Goal: Task Accomplishment & Management: Use online tool/utility

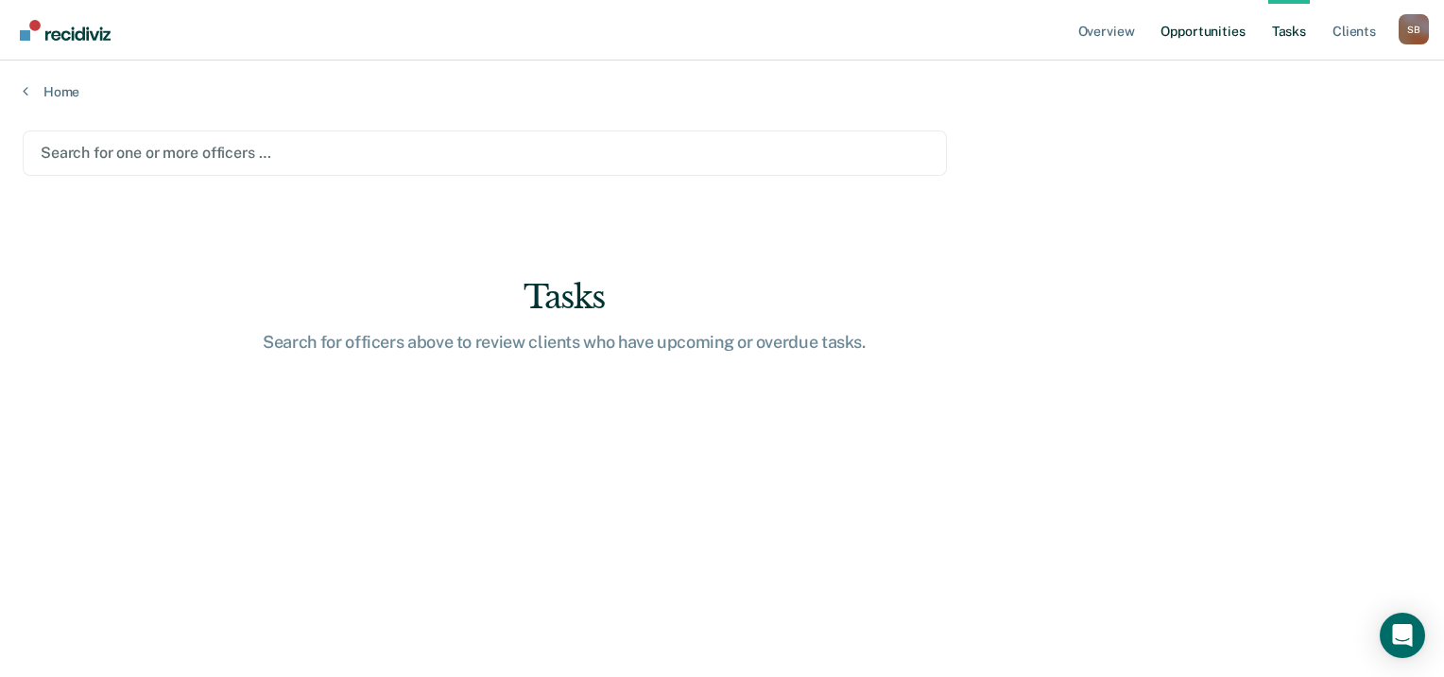
click at [1188, 40] on link "Opportunities" at bounding box center [1203, 30] width 92 height 60
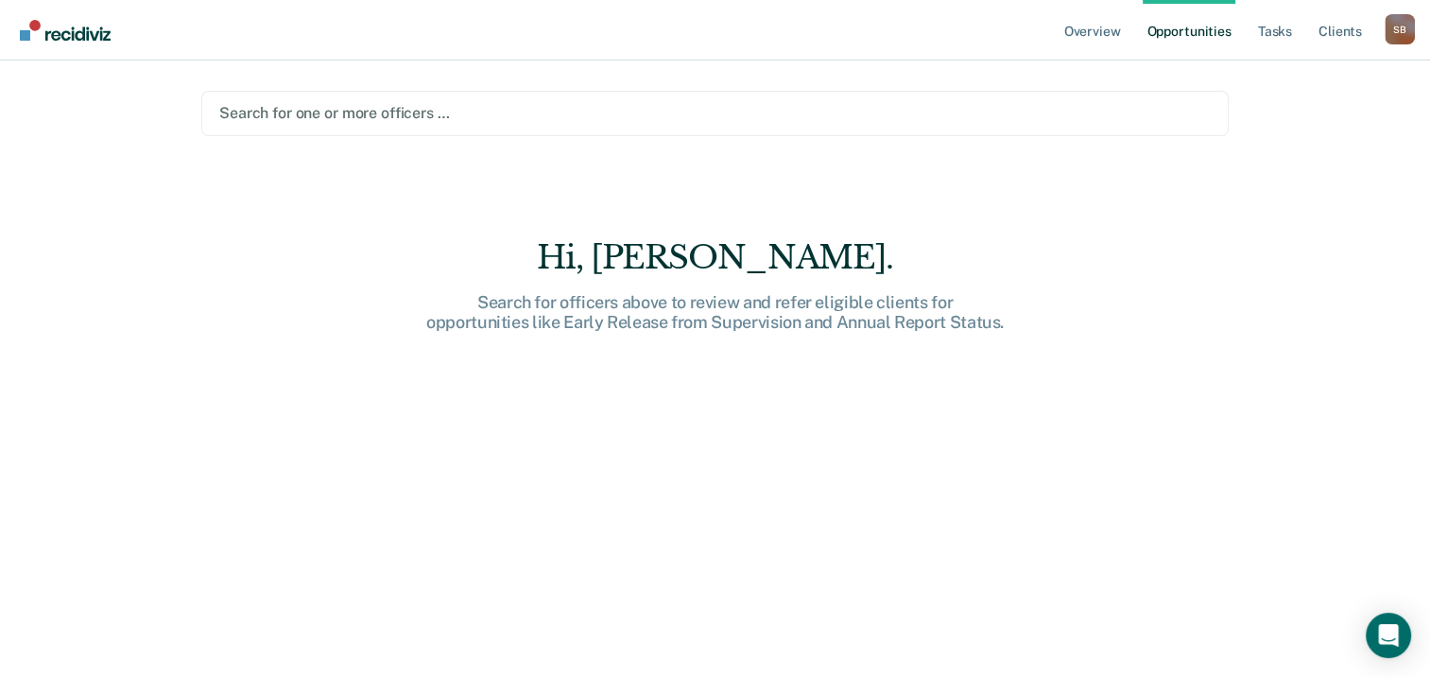
click at [805, 116] on div at bounding box center [714, 113] width 991 height 22
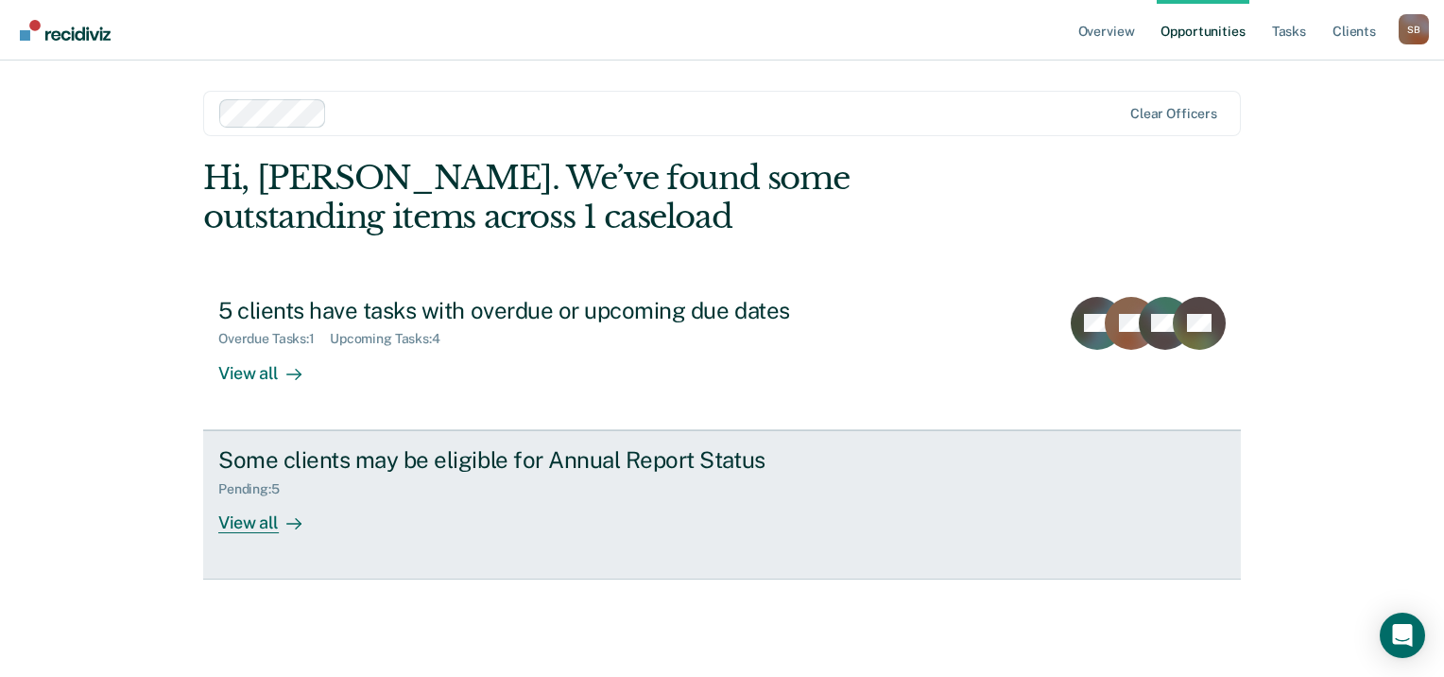
click at [401, 475] on div "Pending : 5" at bounding box center [549, 485] width 663 height 24
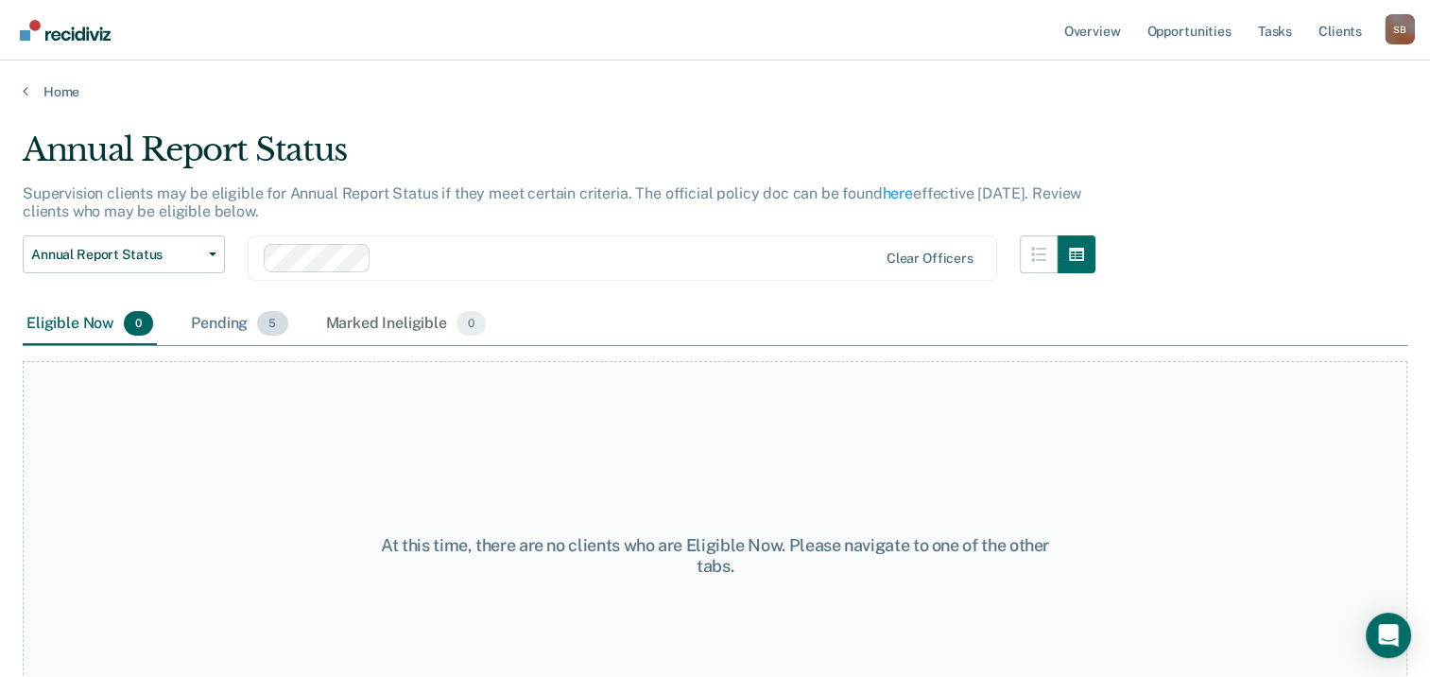
click at [232, 330] on div "Pending 5" at bounding box center [239, 324] width 104 height 42
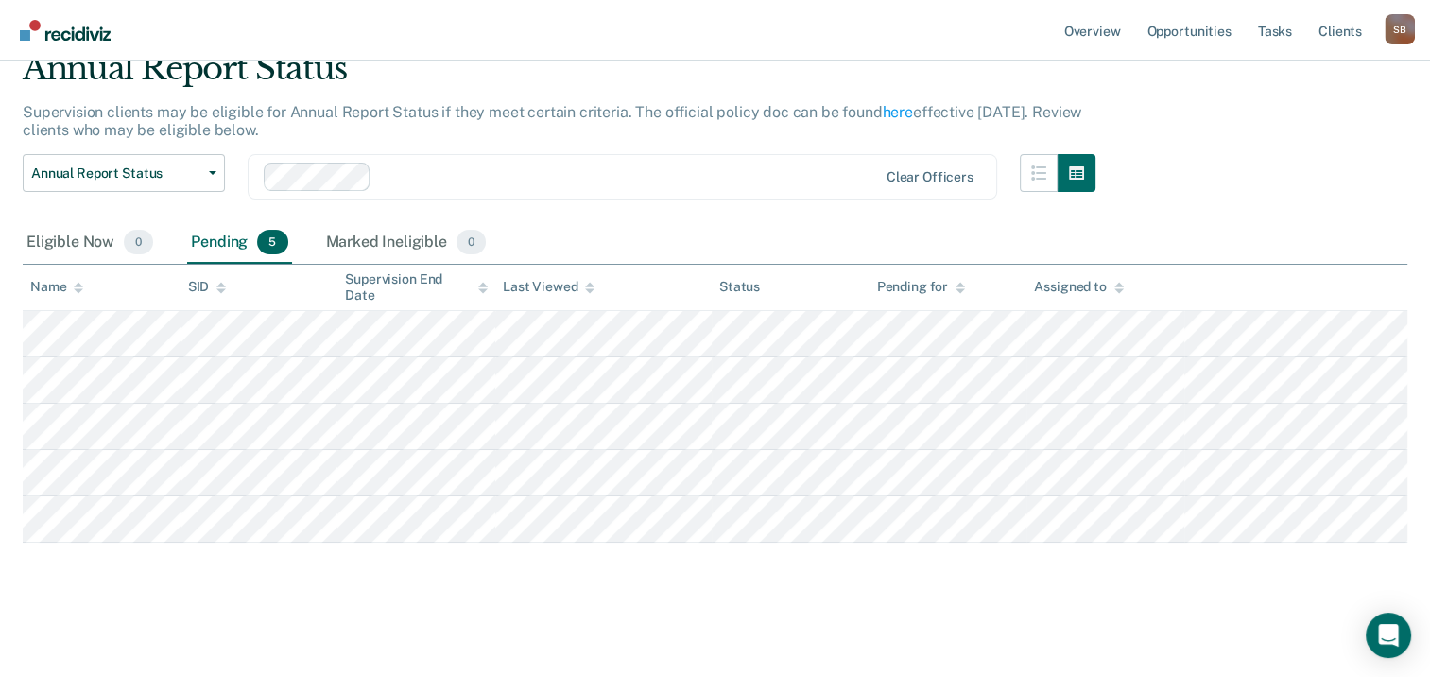
scroll to position [65, 0]
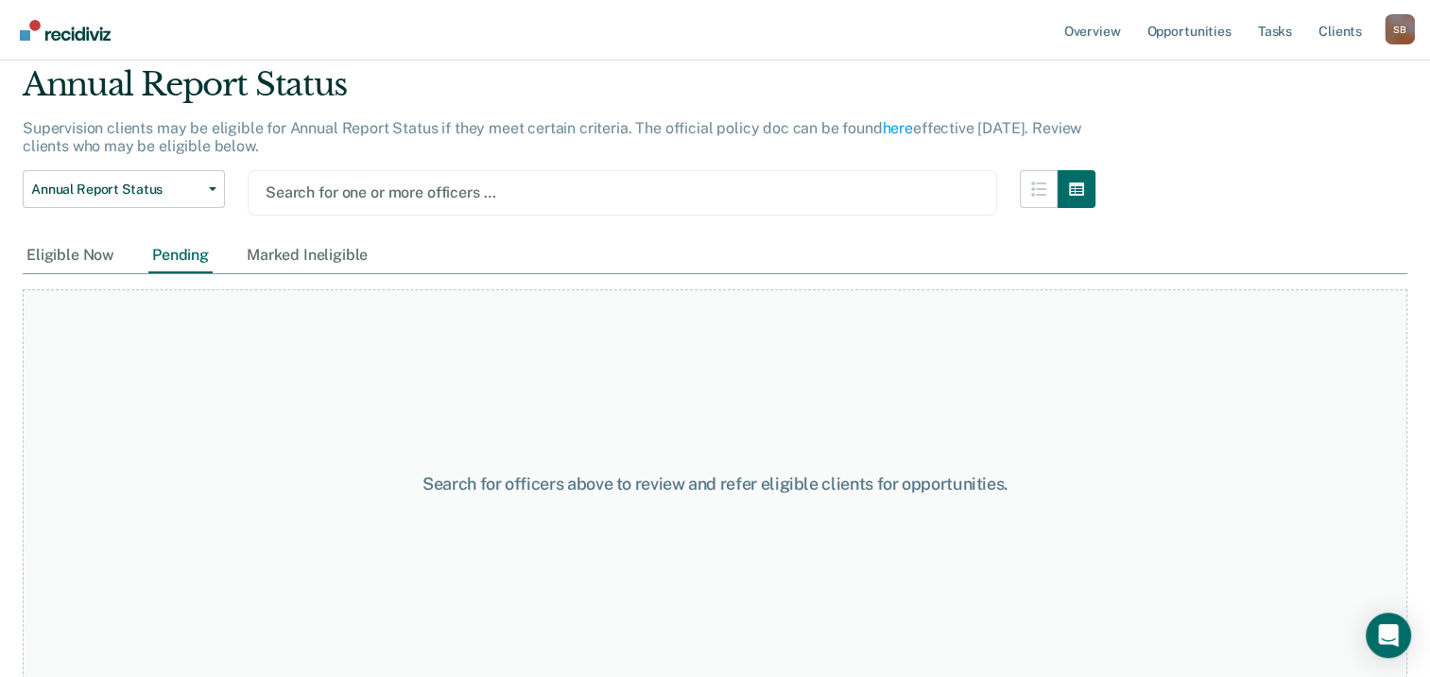
click at [609, 187] on div at bounding box center [622, 192] width 713 height 22
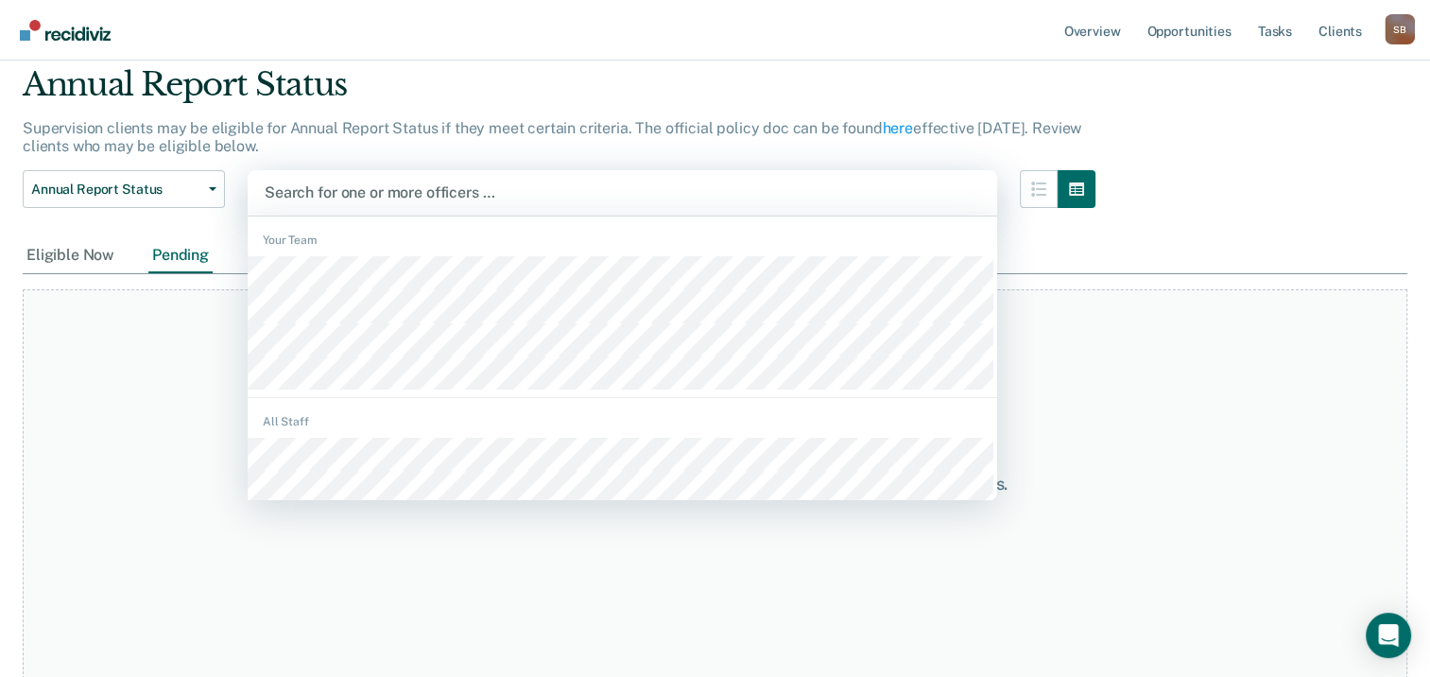
click at [546, 185] on div at bounding box center [622, 192] width 715 height 22
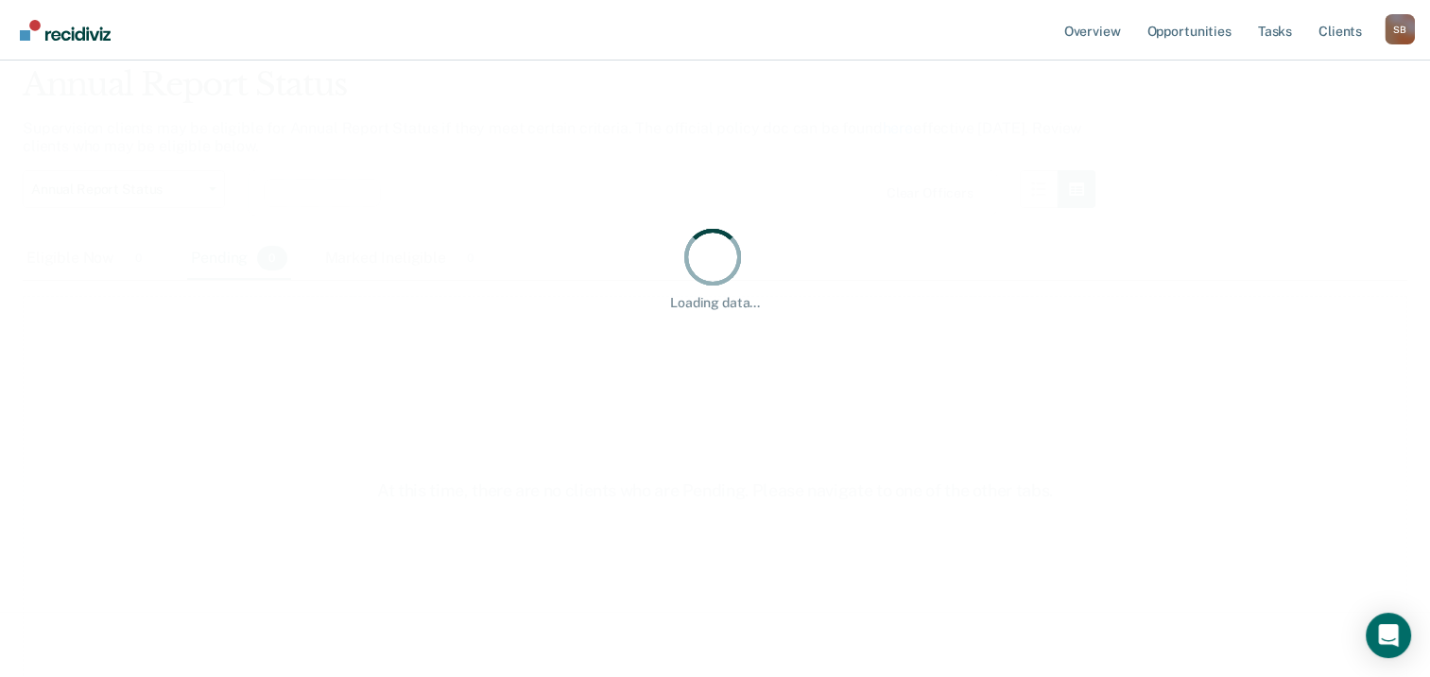
scroll to position [0, 0]
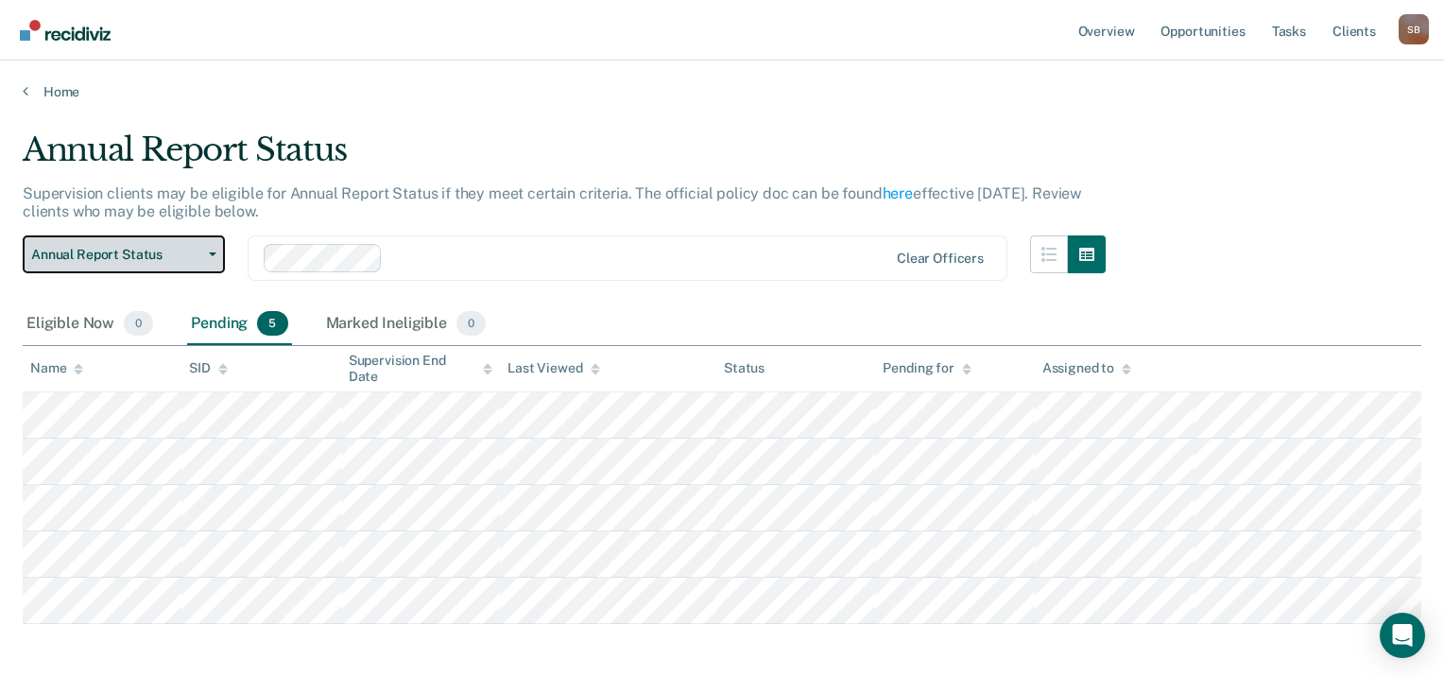
click at [111, 243] on button "Annual Report Status" at bounding box center [124, 254] width 202 height 38
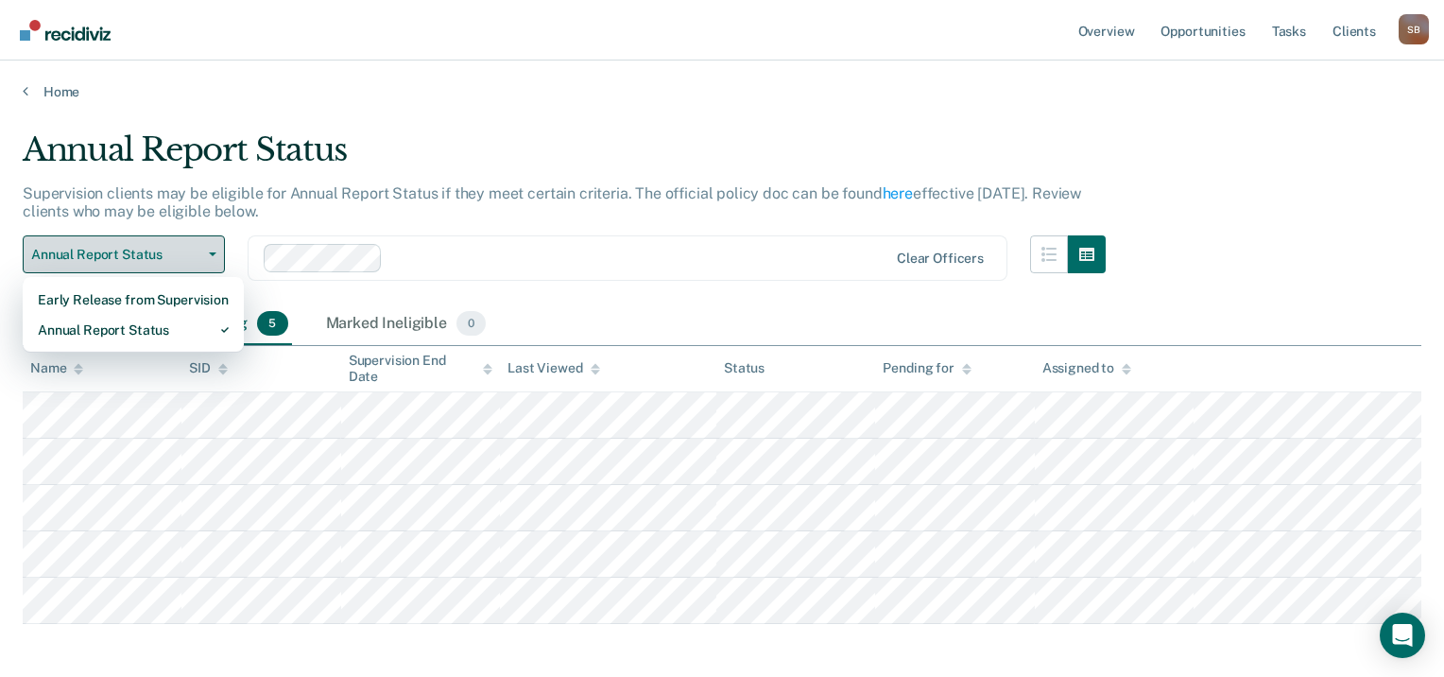
click at [111, 243] on button "Annual Report Status" at bounding box center [124, 254] width 202 height 38
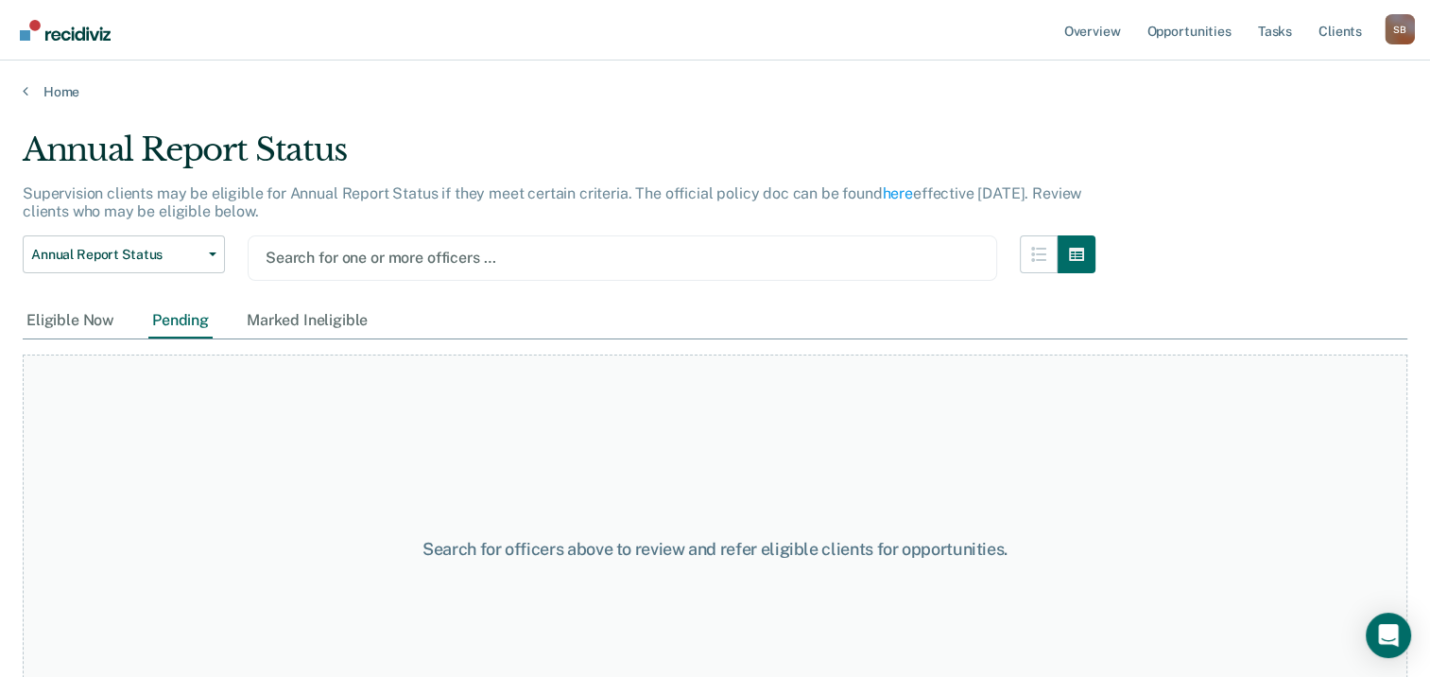
click at [786, 253] on div at bounding box center [622, 258] width 713 height 22
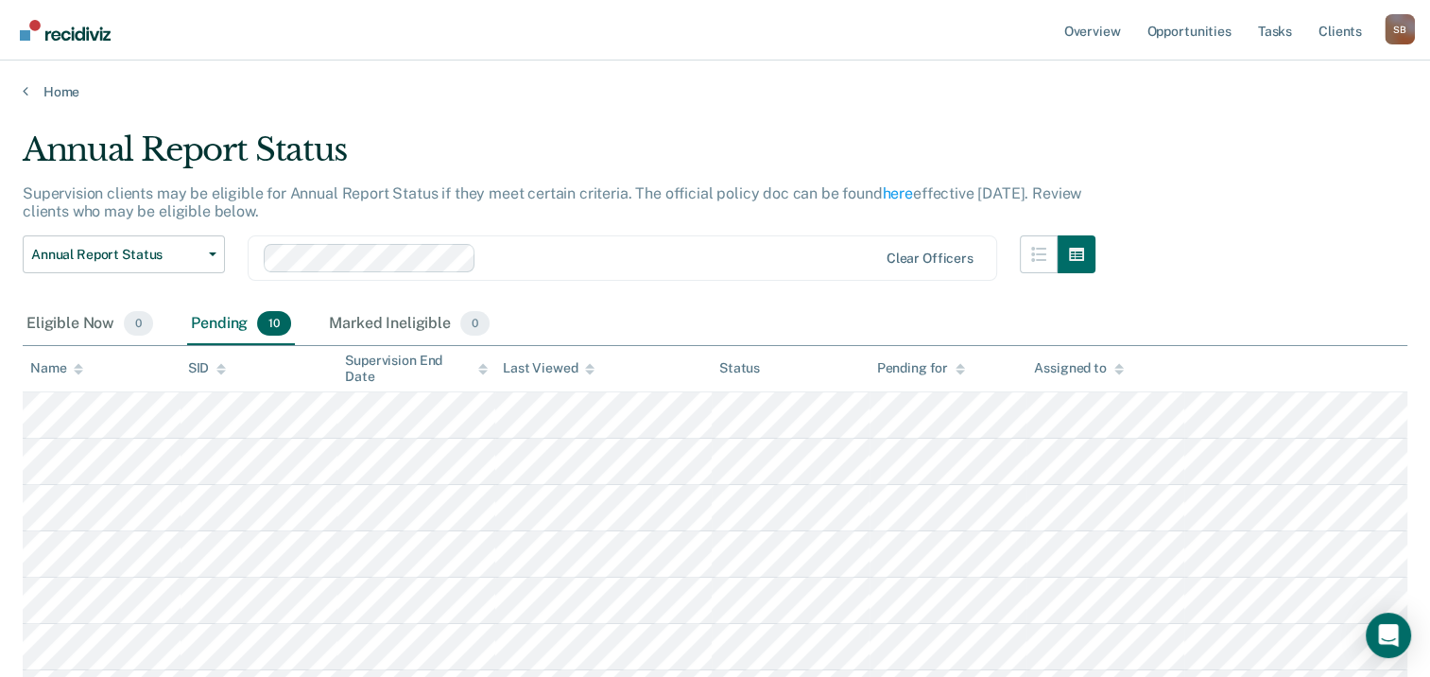
click at [268, 322] on span "10" at bounding box center [274, 323] width 34 height 25
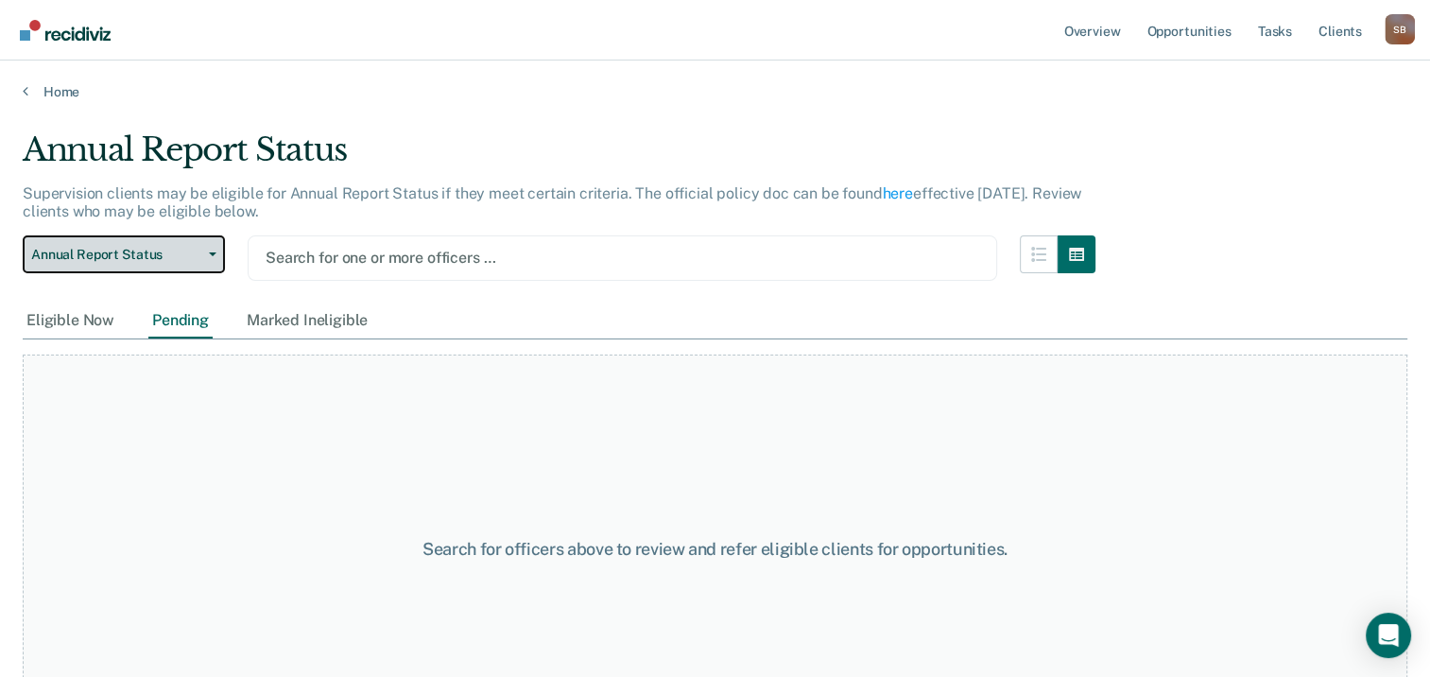
click at [203, 260] on button "Annual Report Status" at bounding box center [124, 254] width 202 height 38
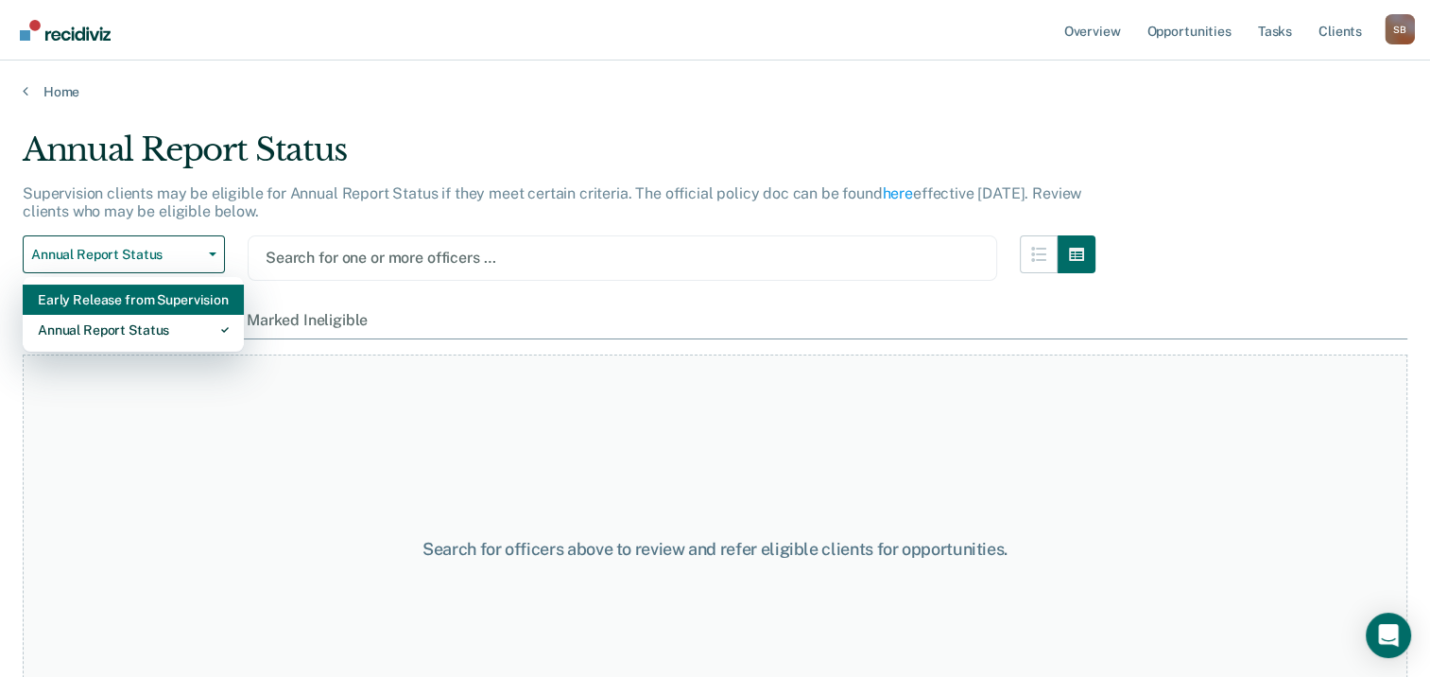
click at [160, 291] on div "Early Release from Supervision" at bounding box center [133, 299] width 191 height 30
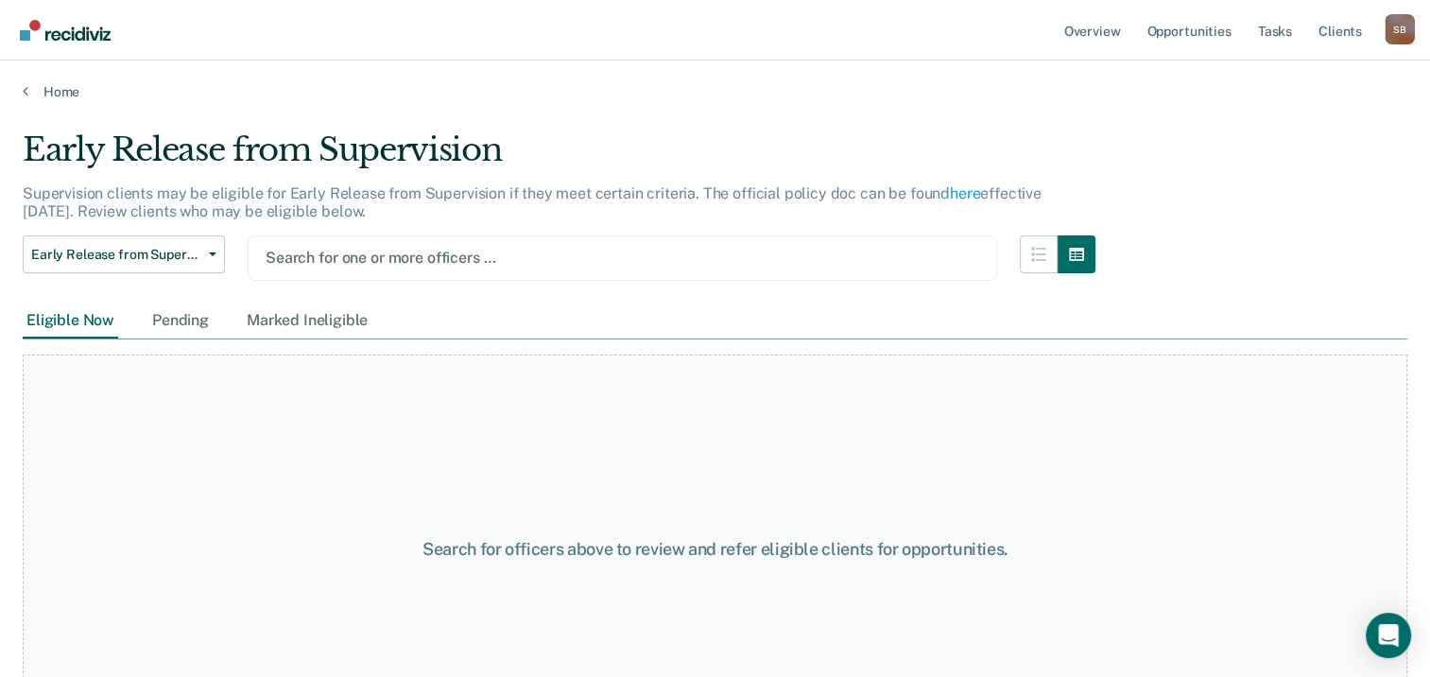
click at [420, 238] on div "Search for one or more officers …" at bounding box center [622, 257] width 749 height 45
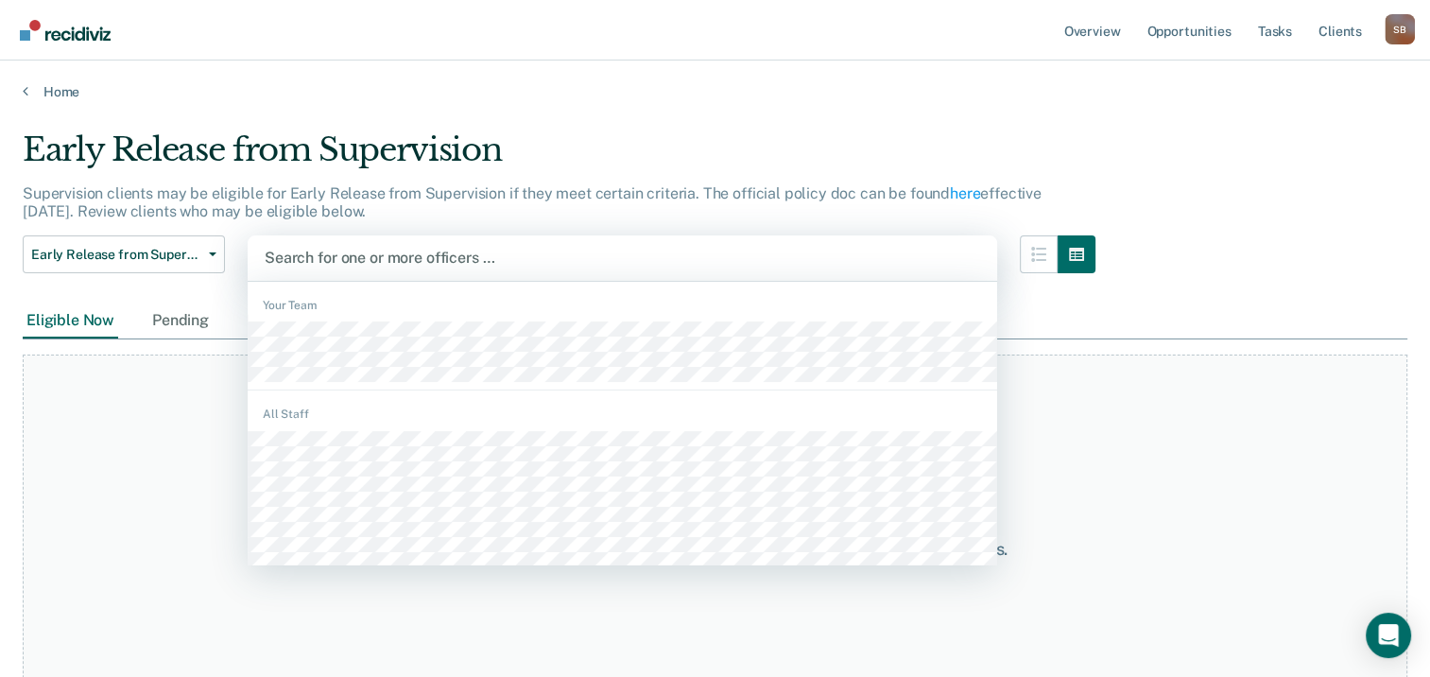
click at [387, 259] on div at bounding box center [622, 258] width 715 height 22
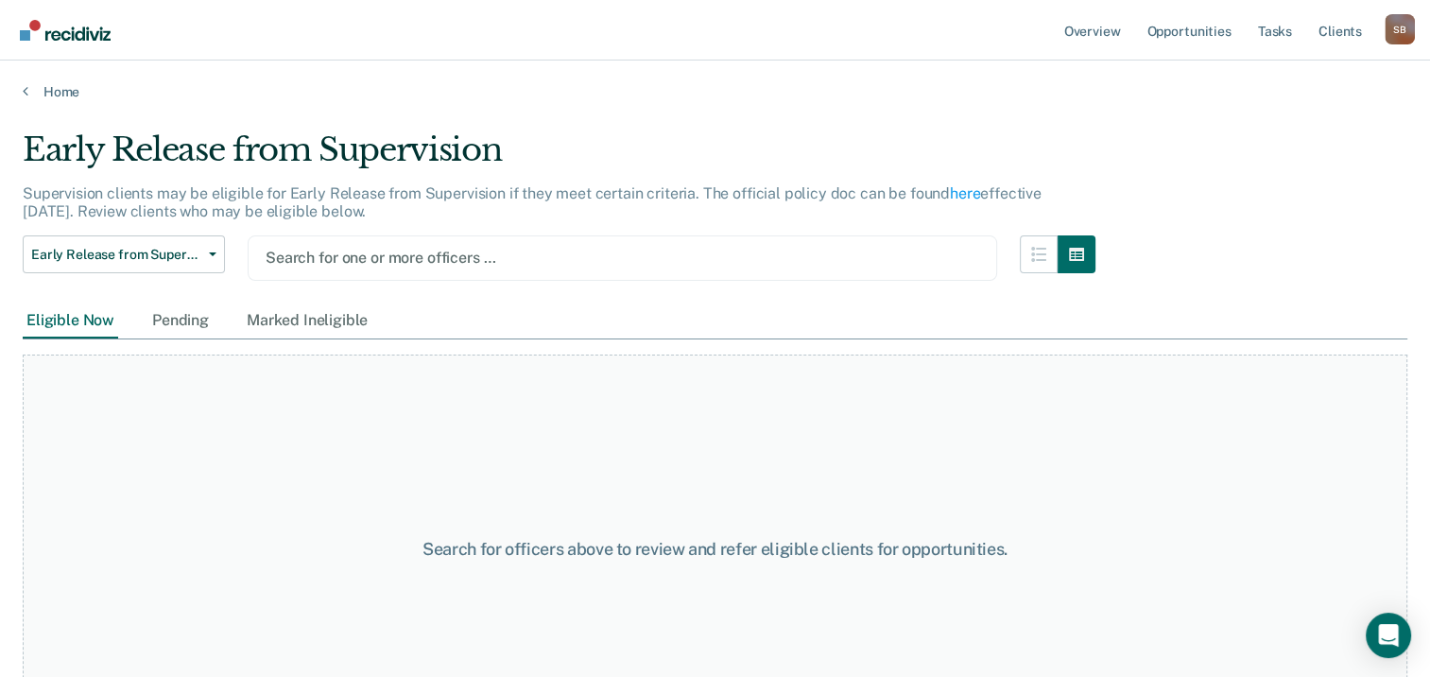
click at [445, 254] on div at bounding box center [622, 258] width 713 height 22
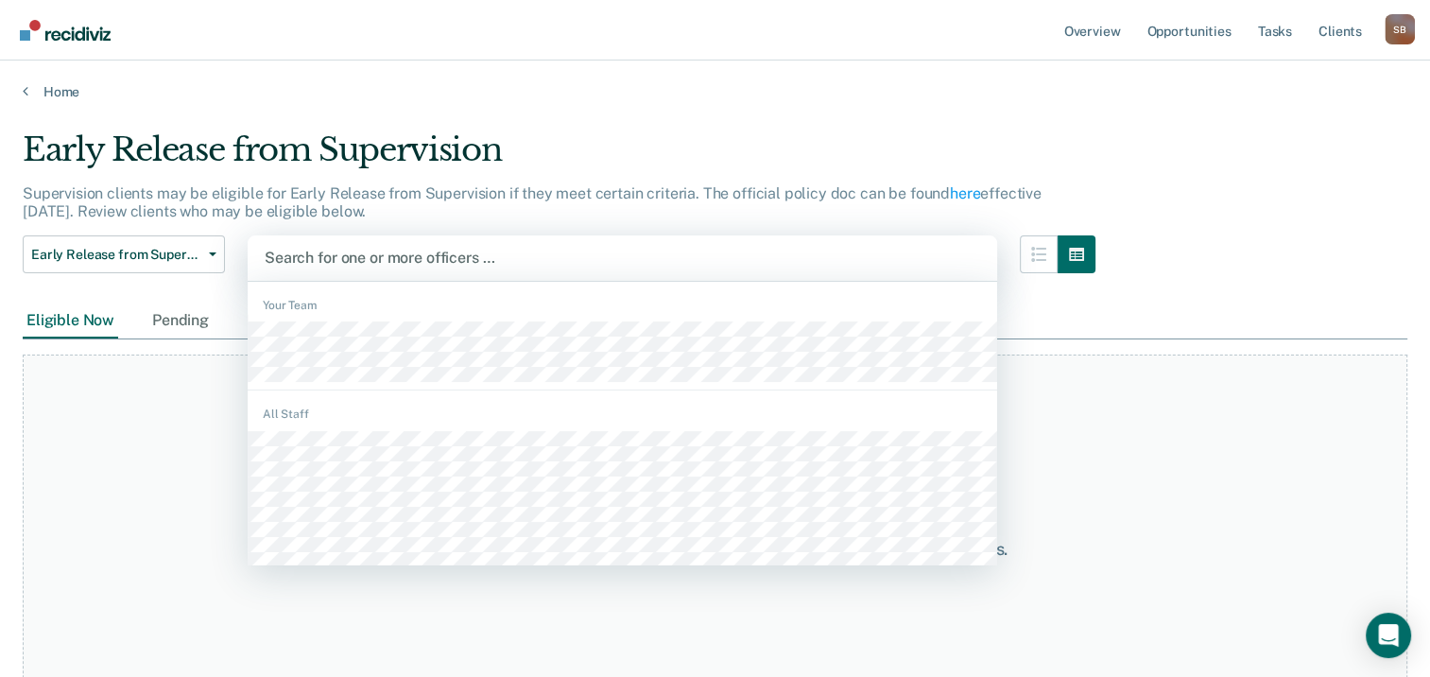
click at [372, 258] on div at bounding box center [622, 258] width 715 height 22
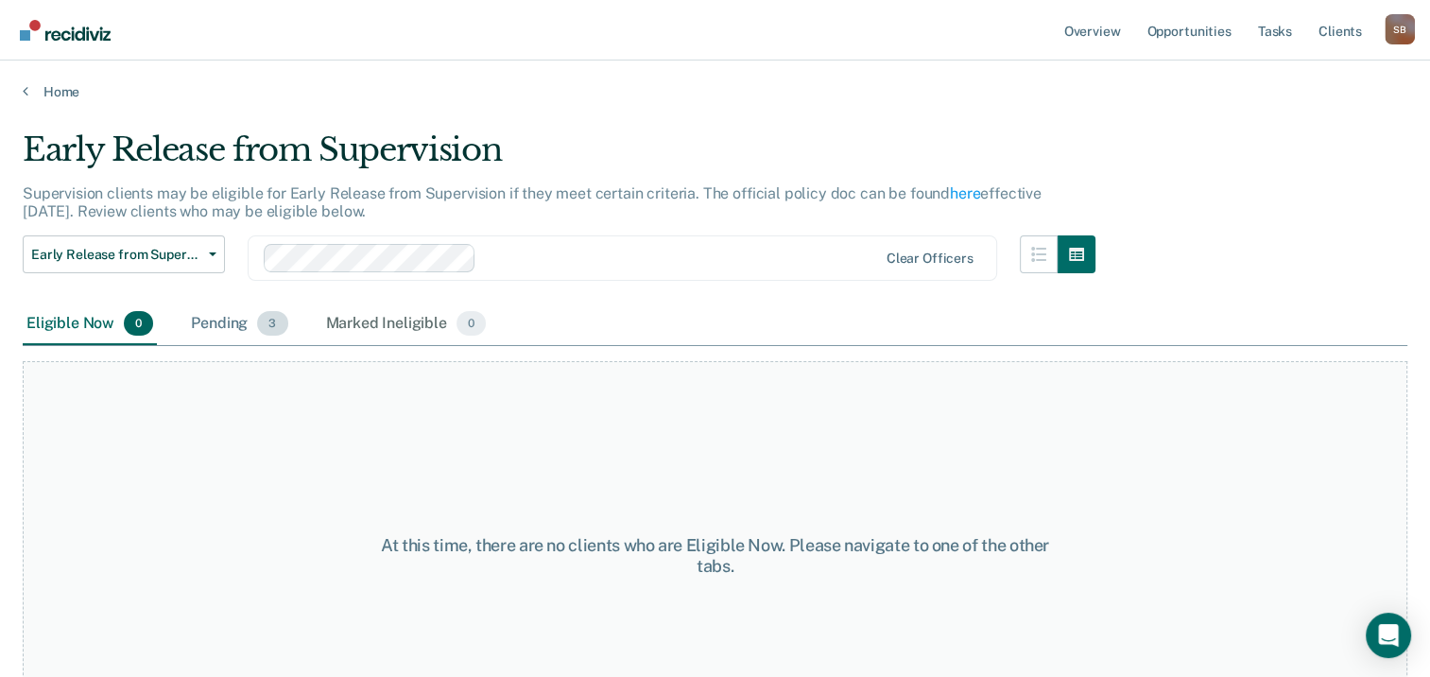
click at [239, 334] on div "Pending 3" at bounding box center [239, 324] width 104 height 42
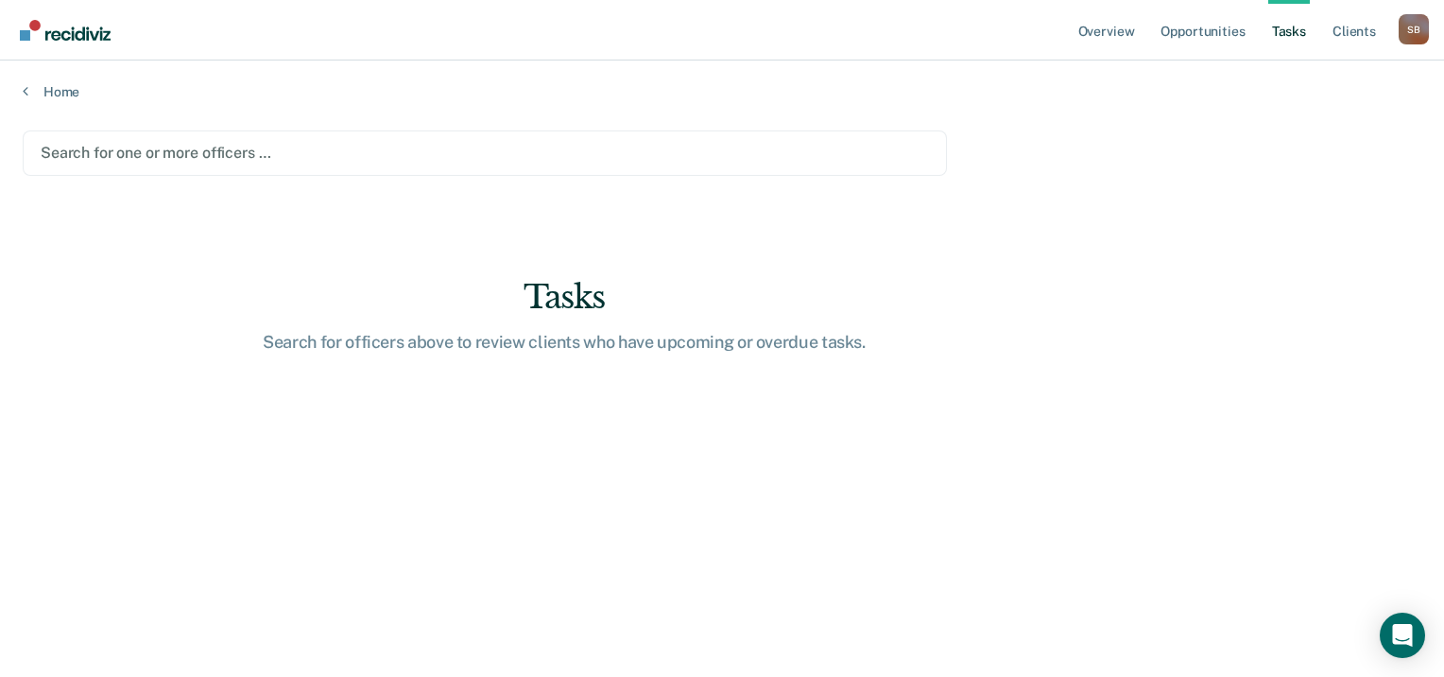
click at [377, 146] on div at bounding box center [485, 153] width 888 height 22
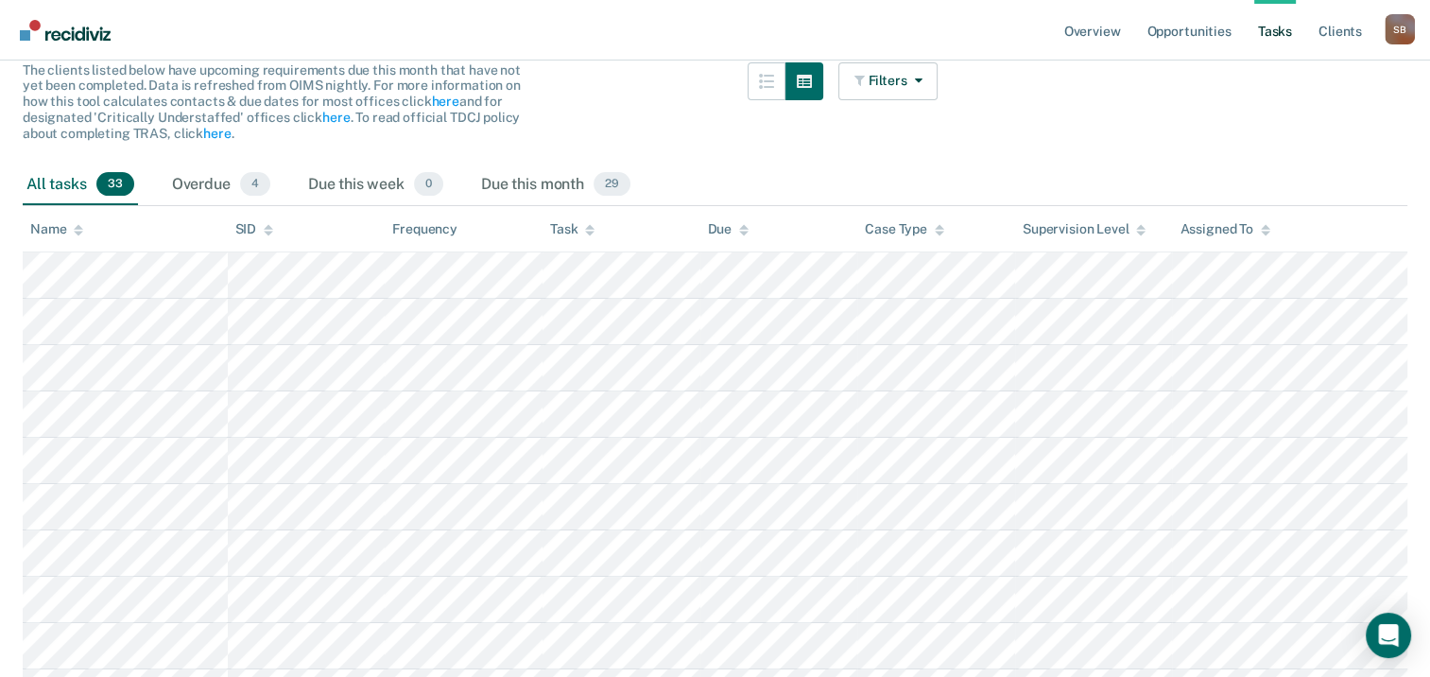
scroll to position [189, 0]
click at [1175, 29] on link "Opportunities" at bounding box center [1188, 30] width 92 height 60
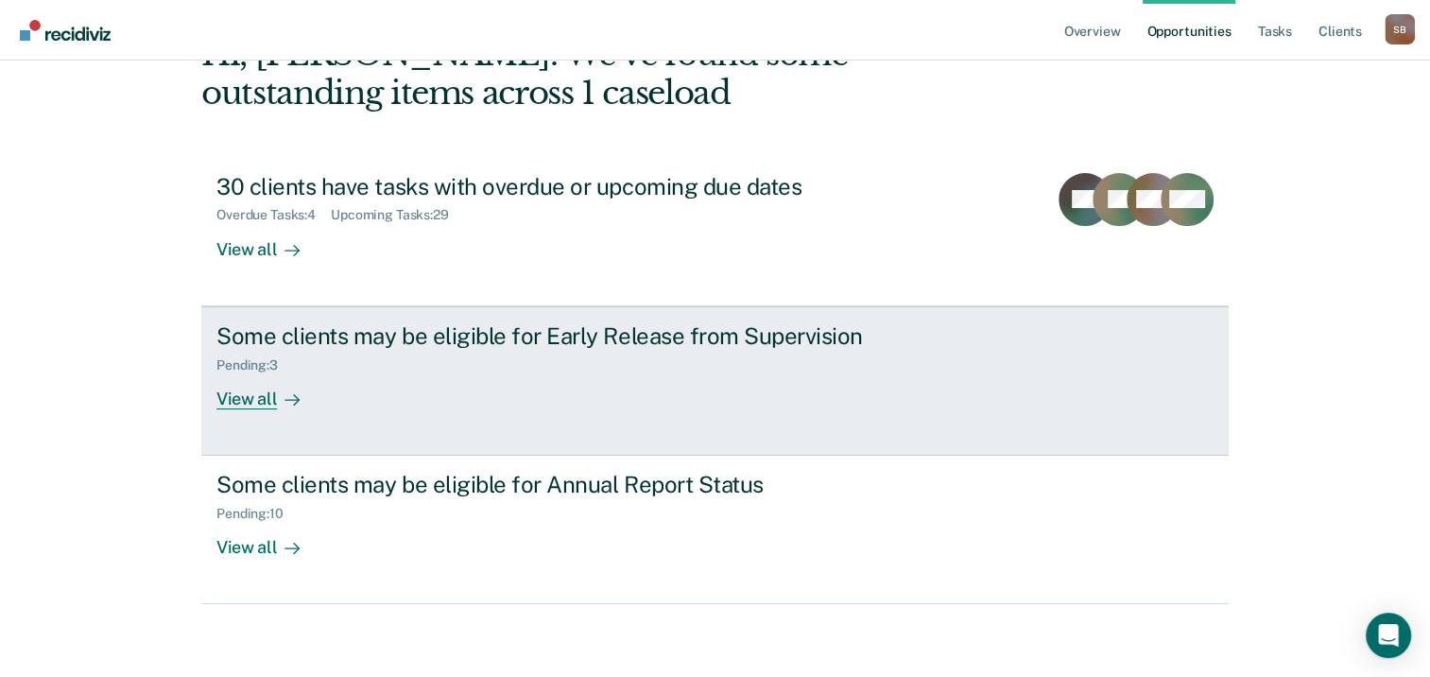
scroll to position [126, 0]
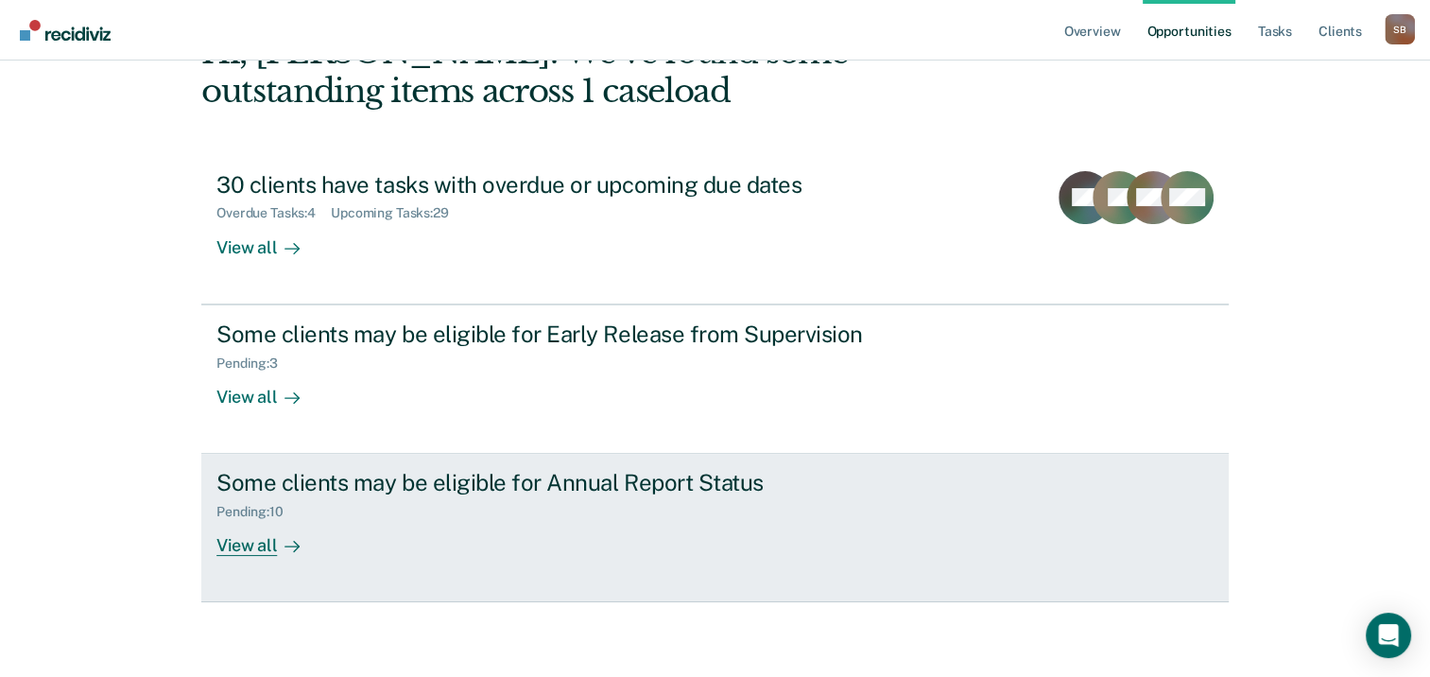
click at [389, 487] on div "Some clients may be eligible for Annual Report Status" at bounding box center [547, 482] width 663 height 27
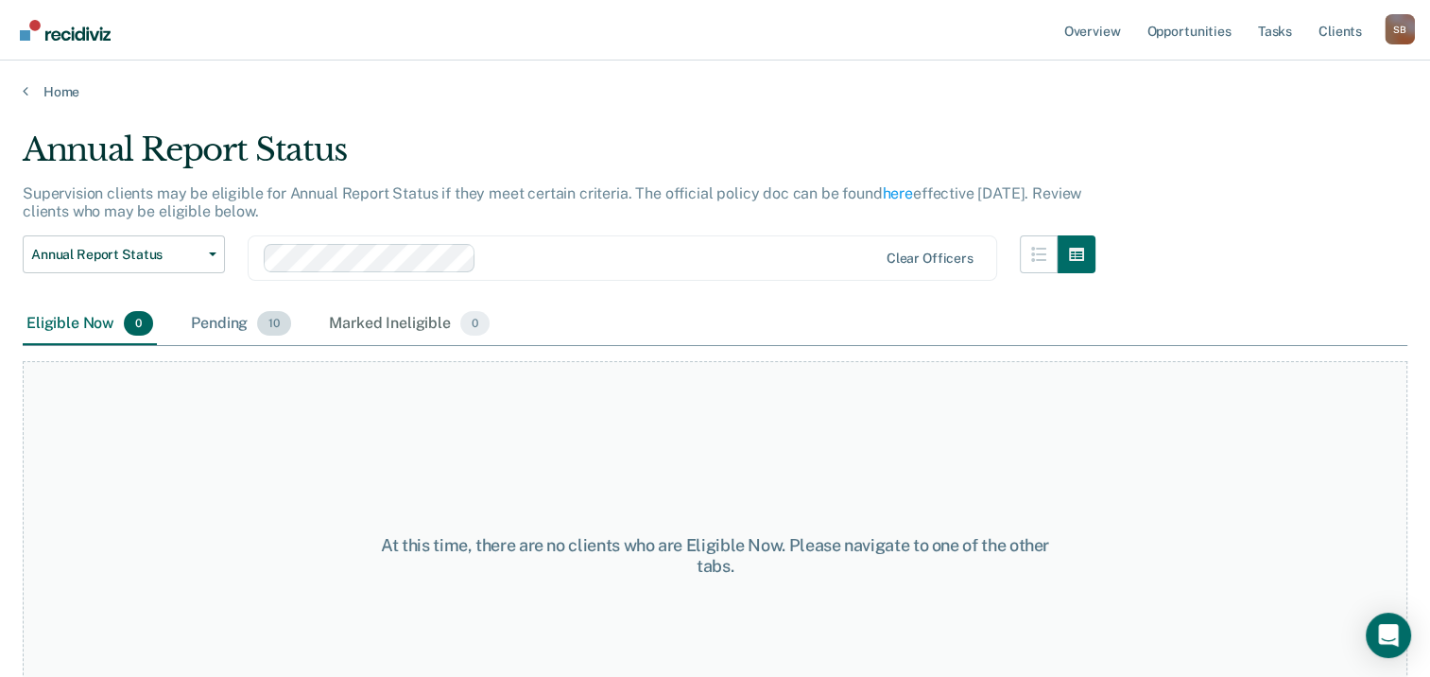
click at [273, 320] on span "10" at bounding box center [274, 323] width 34 height 25
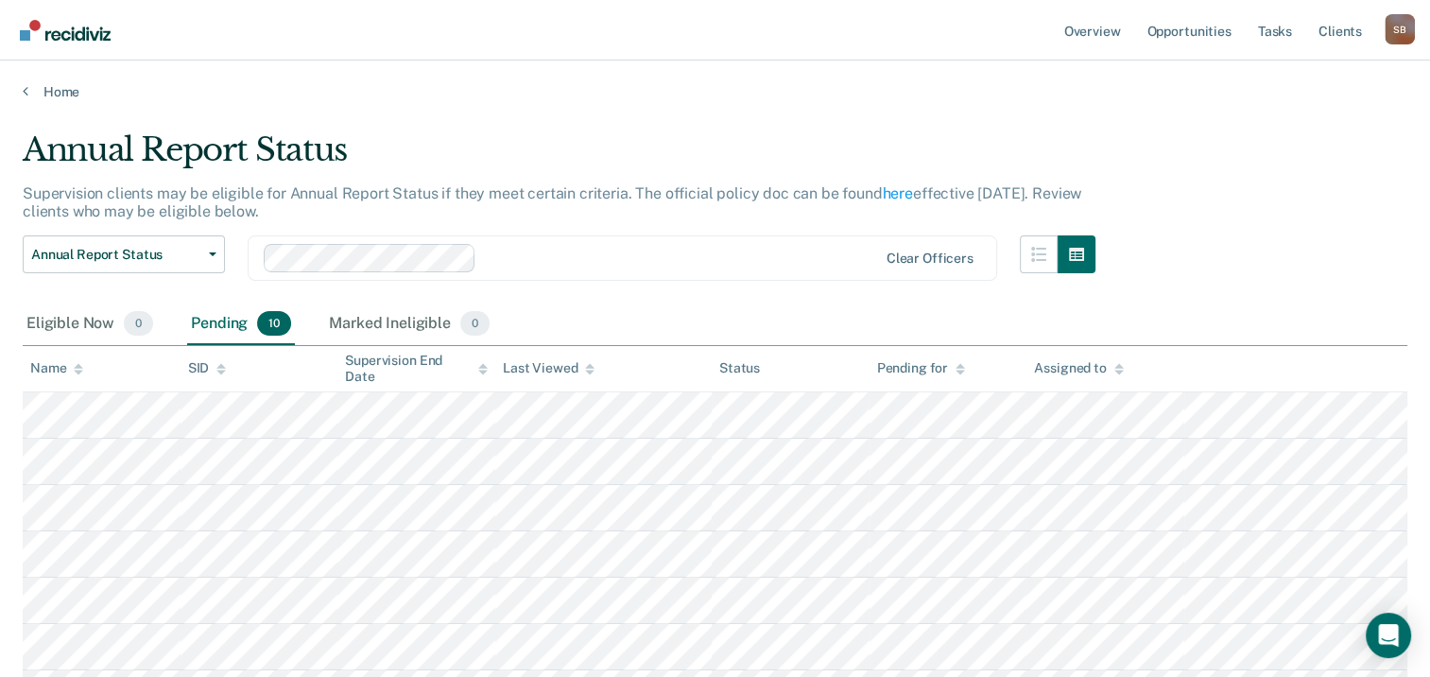
scroll to position [189, 0]
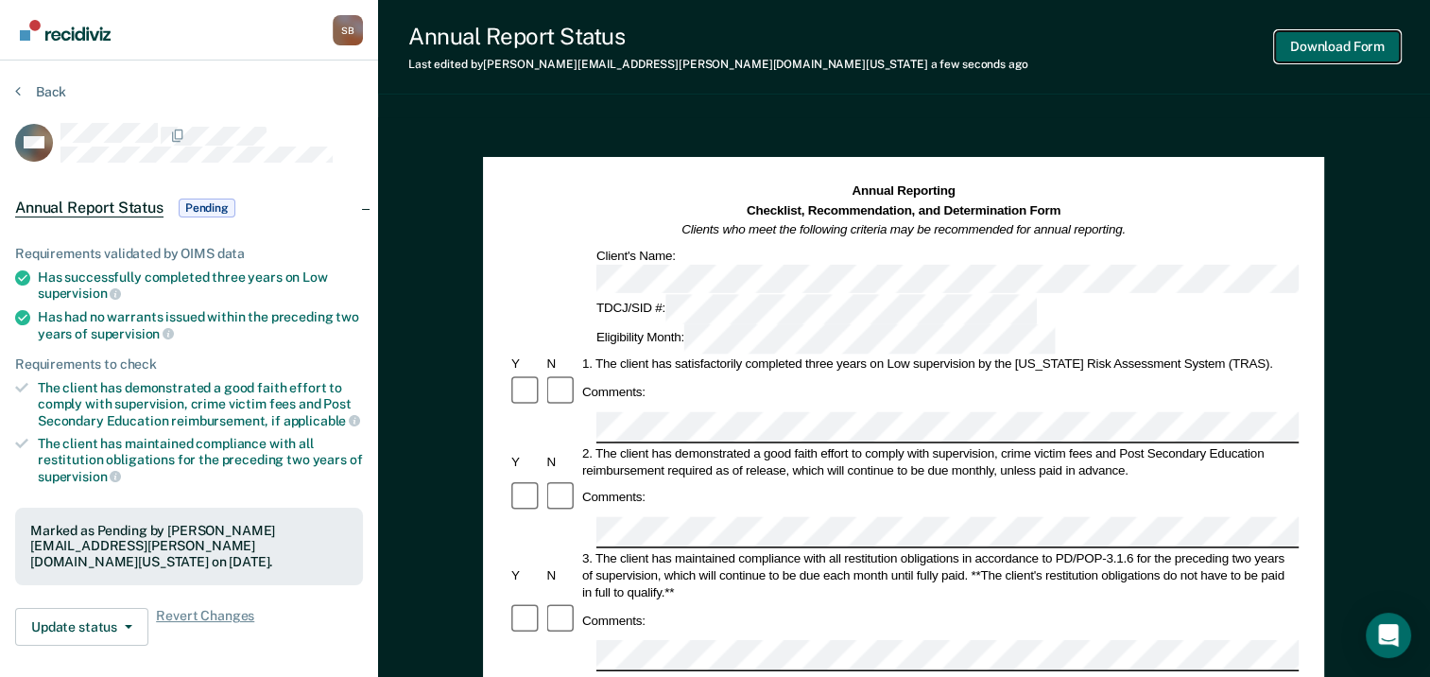
click at [1377, 45] on button "Download Form" at bounding box center [1337, 46] width 125 height 31
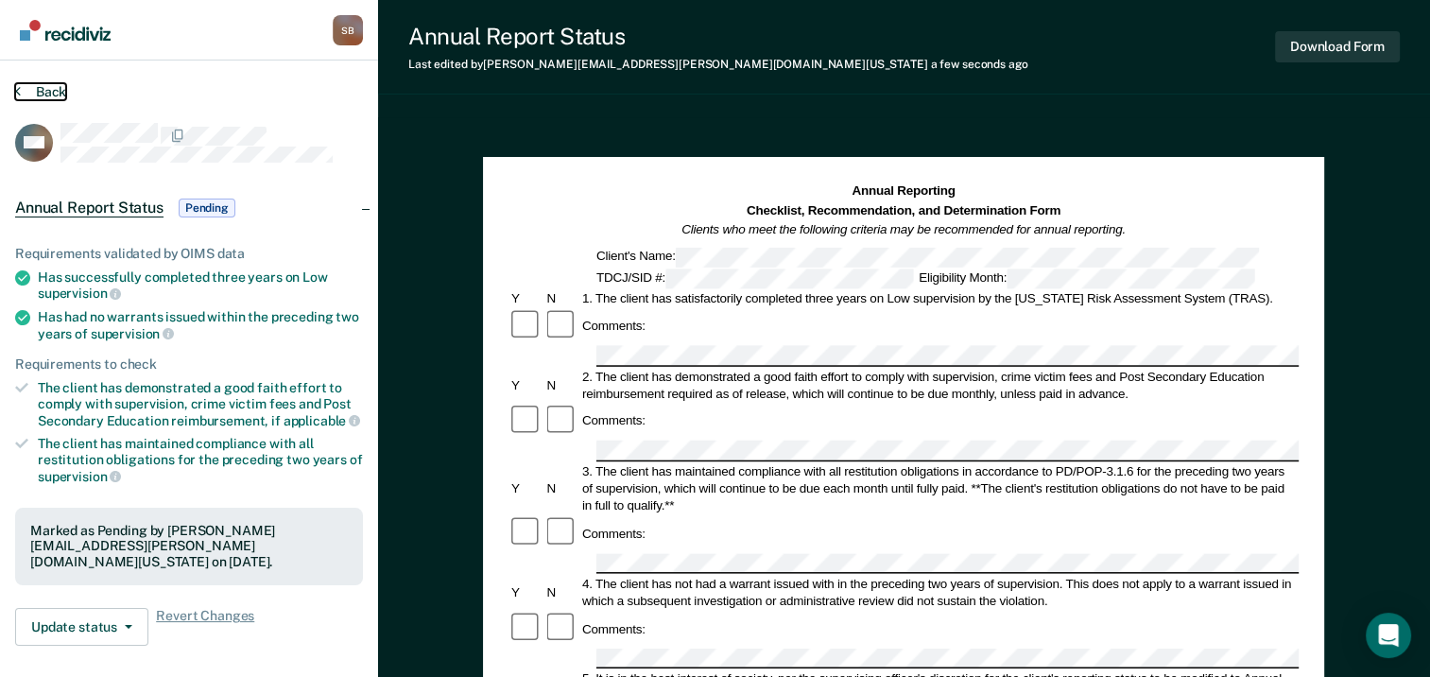
click at [23, 86] on button "Back" at bounding box center [40, 91] width 51 height 17
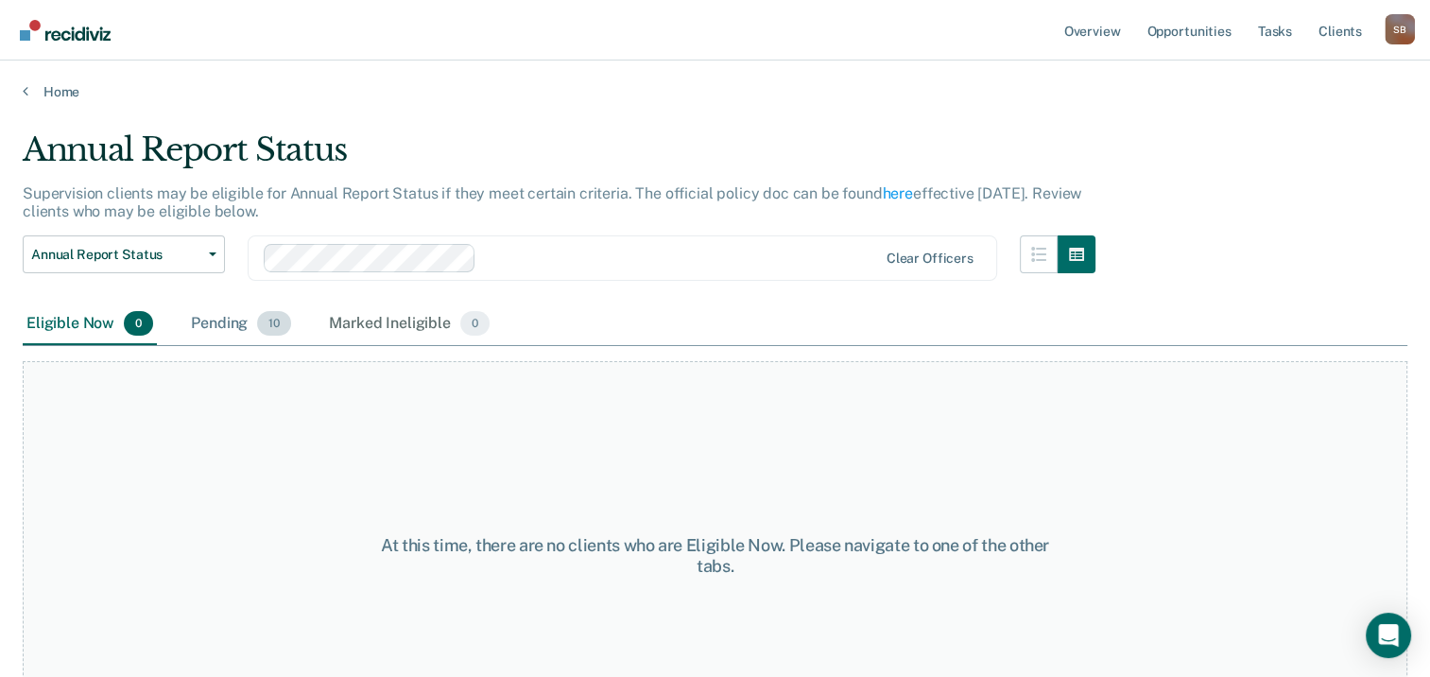
click at [257, 331] on div "Pending 10" at bounding box center [241, 324] width 108 height 42
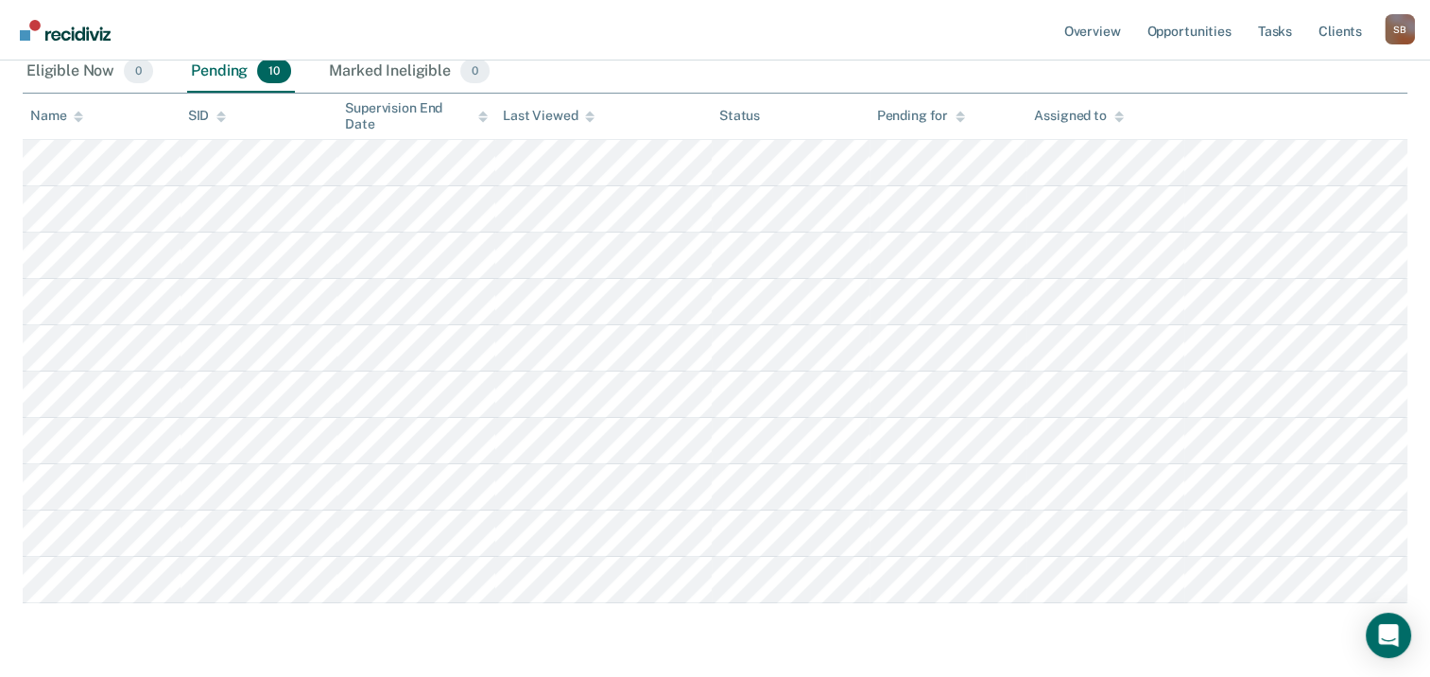
scroll to position [283, 0]
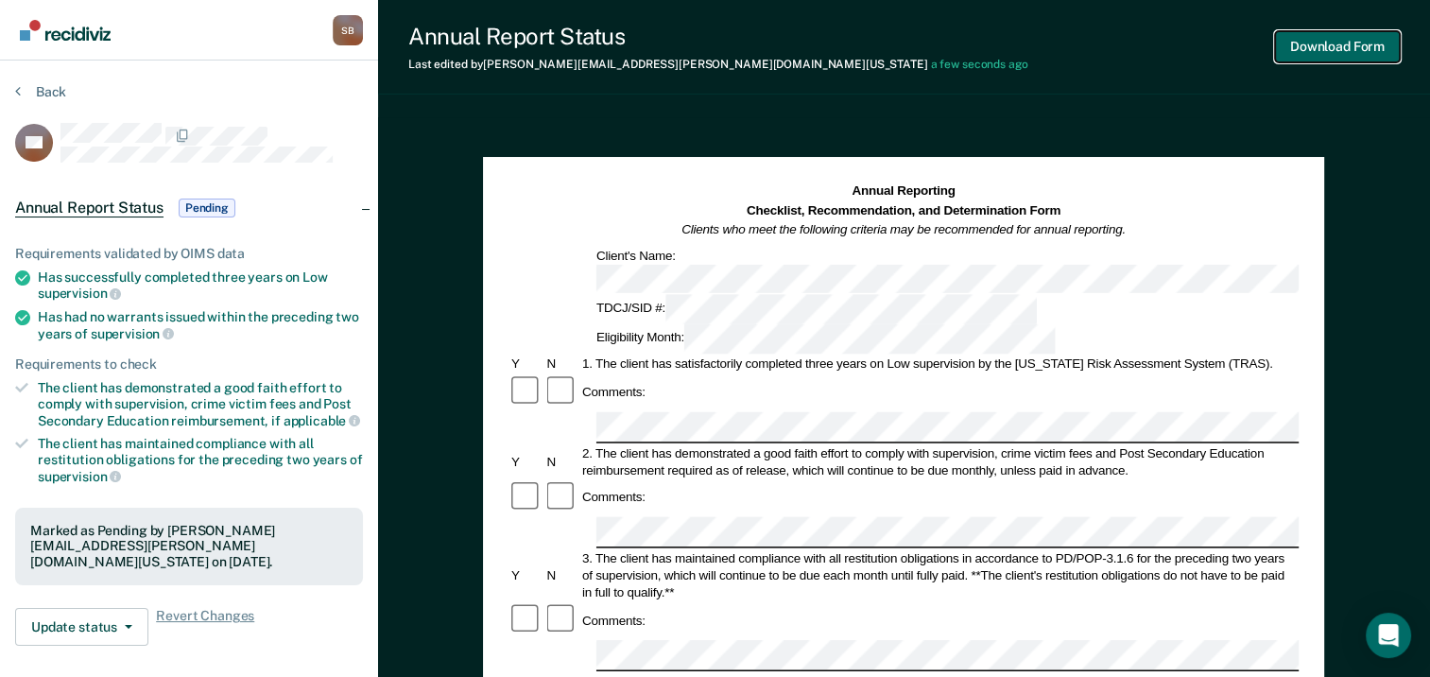
click at [1365, 42] on button "Download Form" at bounding box center [1337, 46] width 125 height 31
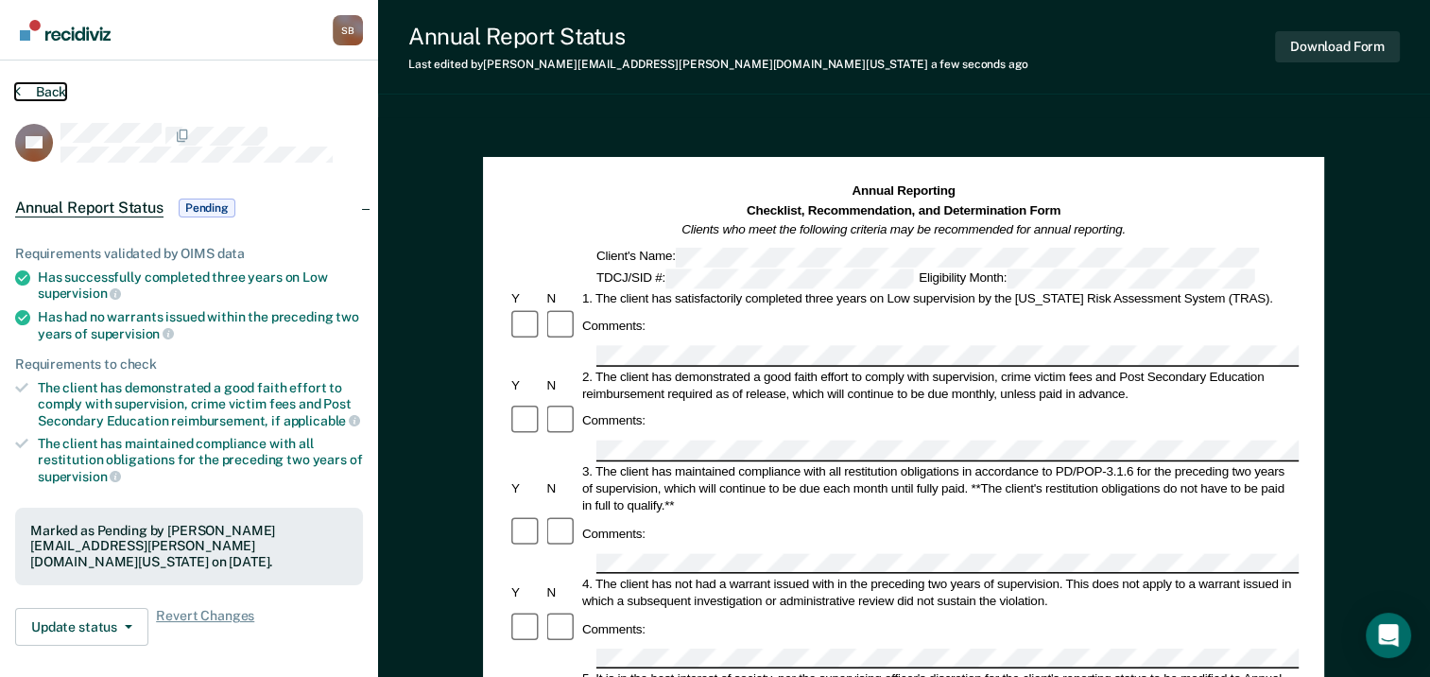
click at [21, 90] on button "Back" at bounding box center [40, 91] width 51 height 17
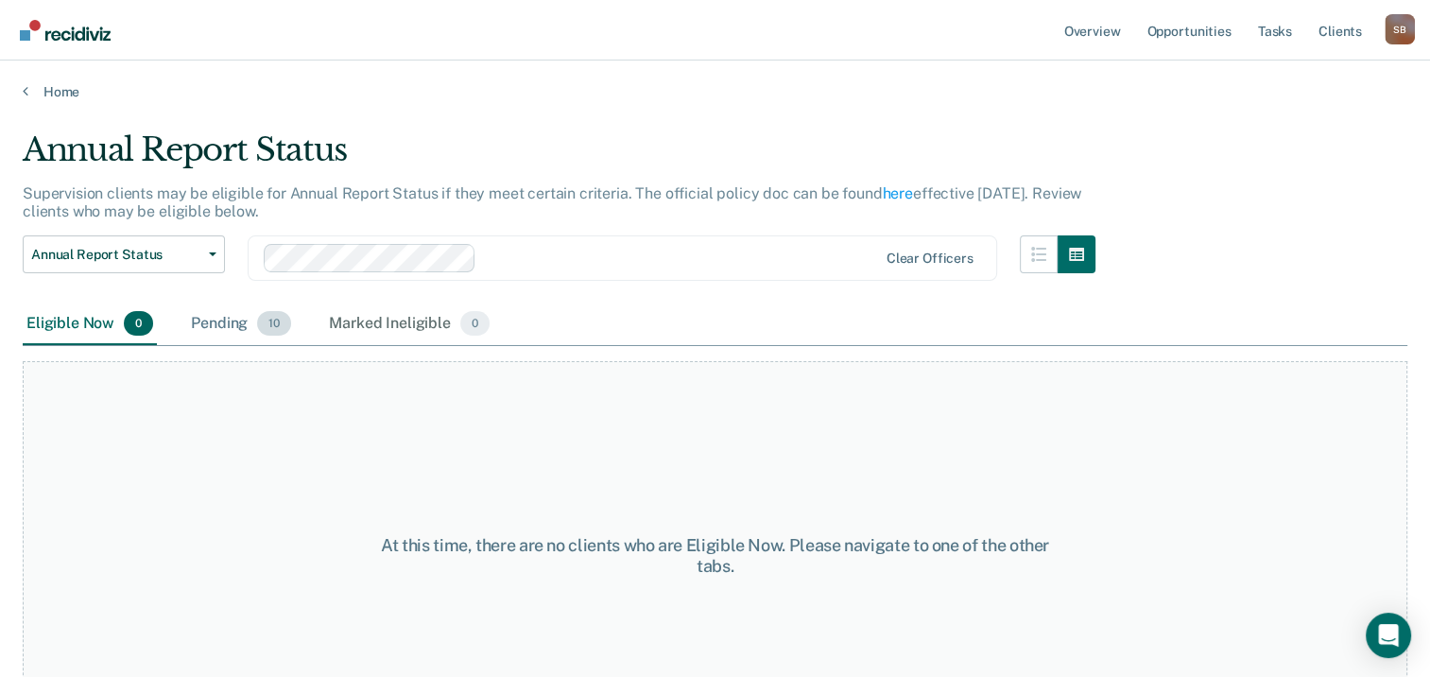
click at [219, 321] on div "Pending 10" at bounding box center [241, 324] width 108 height 42
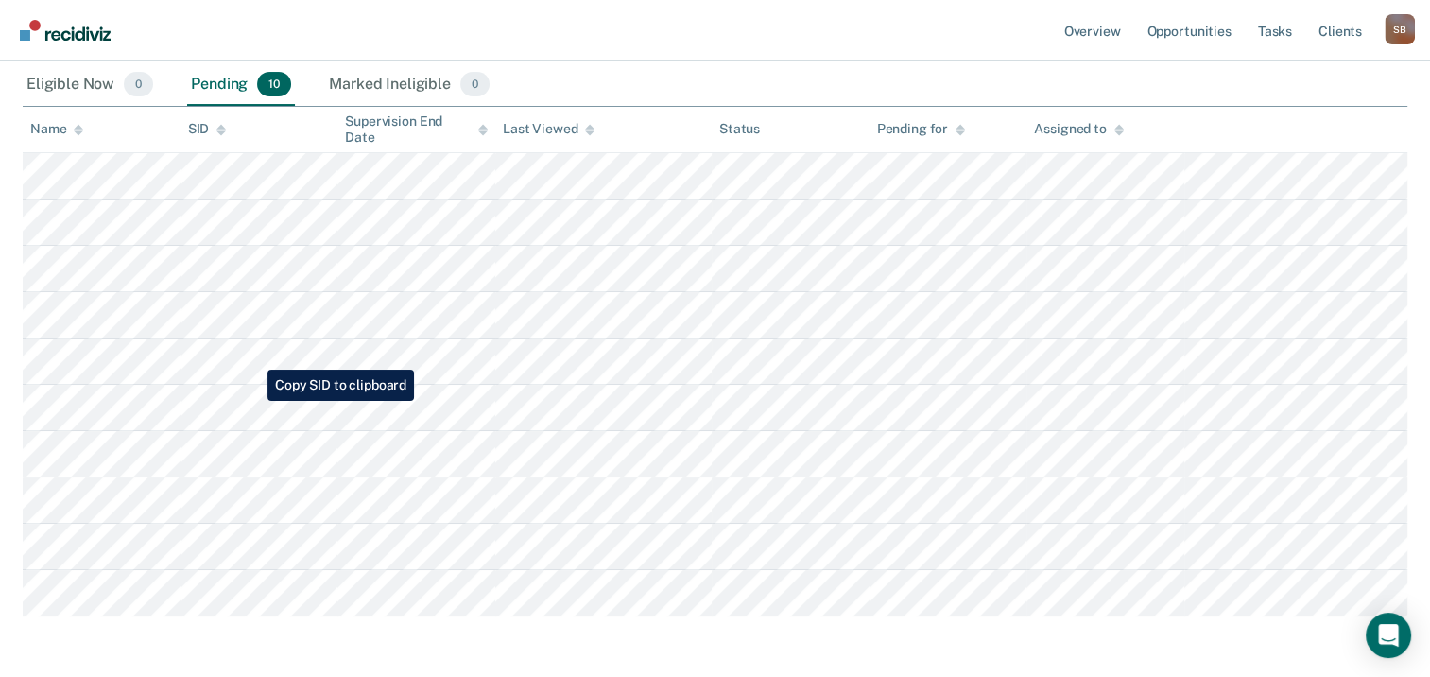
scroll to position [283, 0]
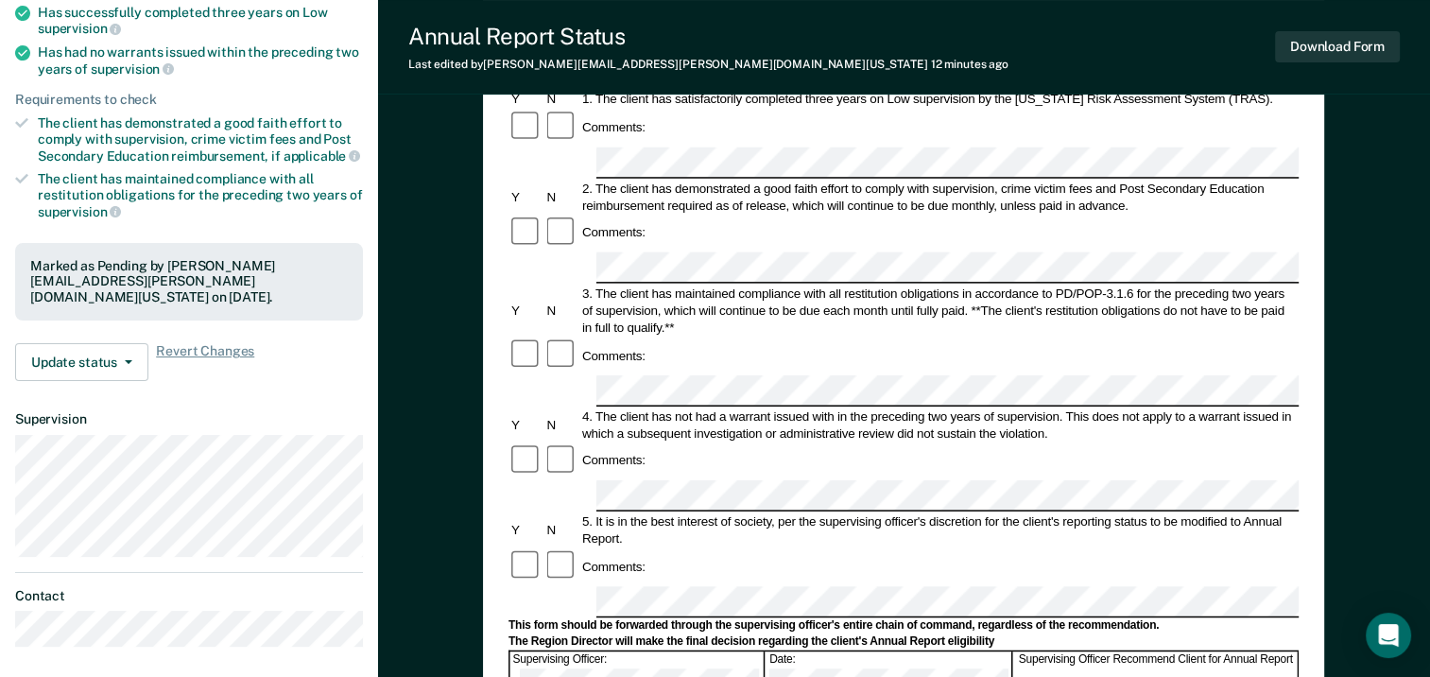
scroll to position [378, 0]
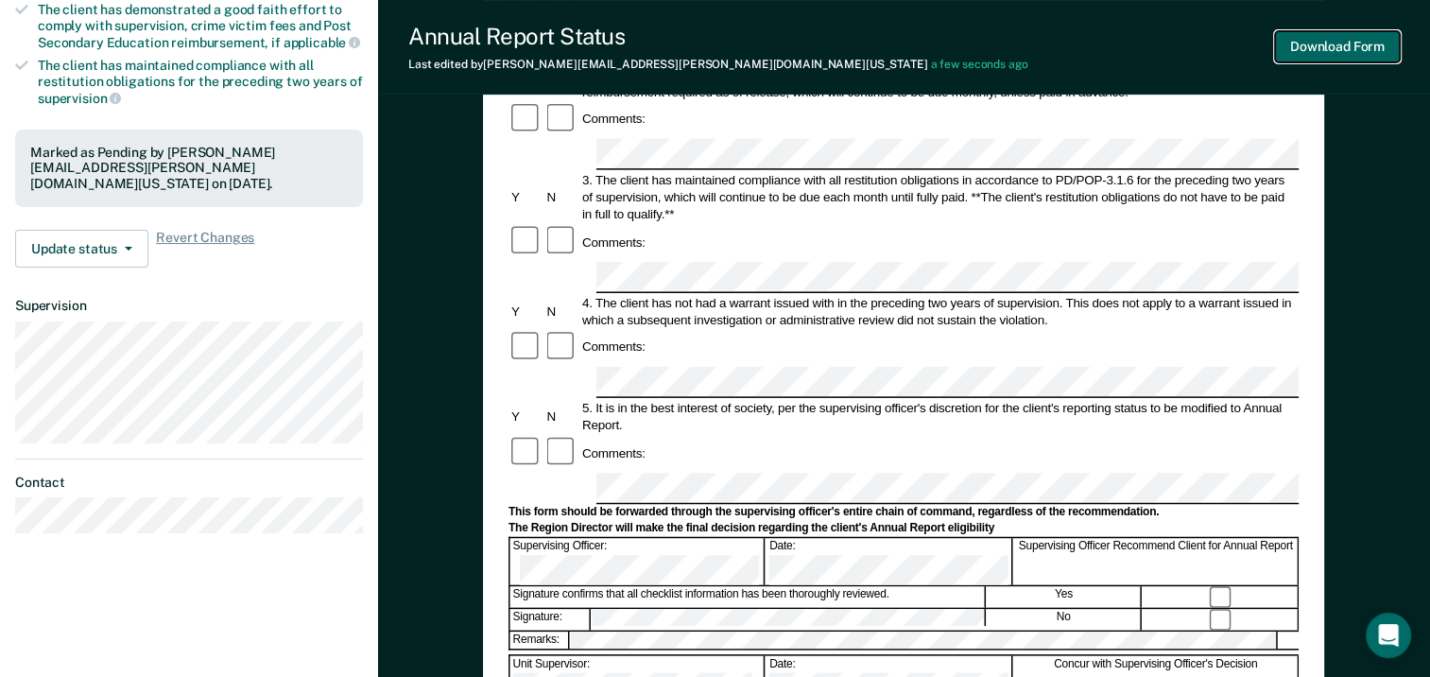
click at [1379, 51] on button "Download Form" at bounding box center [1337, 46] width 125 height 31
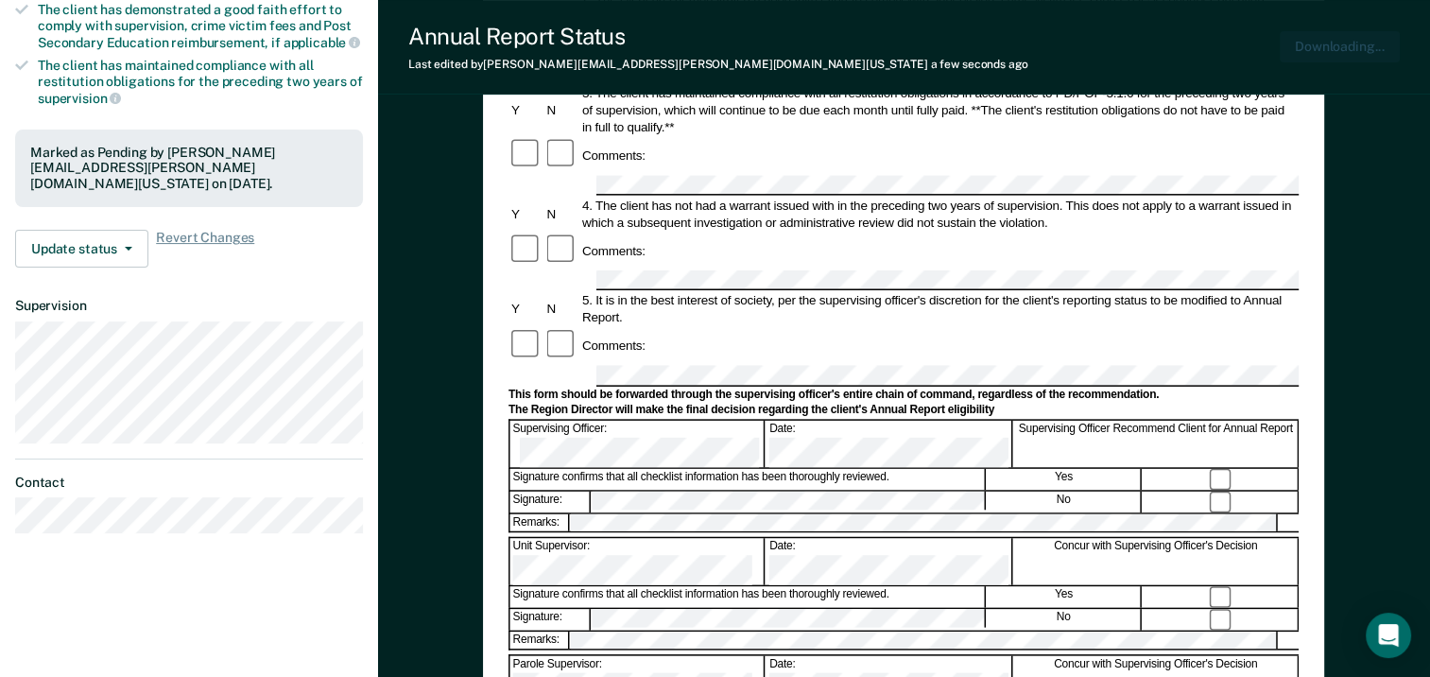
scroll to position [0, 0]
click at [843, 74] on div "Annual Report Status Last edited by Shayla.Broussard@tdcj.texas.gov a few secon…" at bounding box center [904, 47] width 1052 height 94
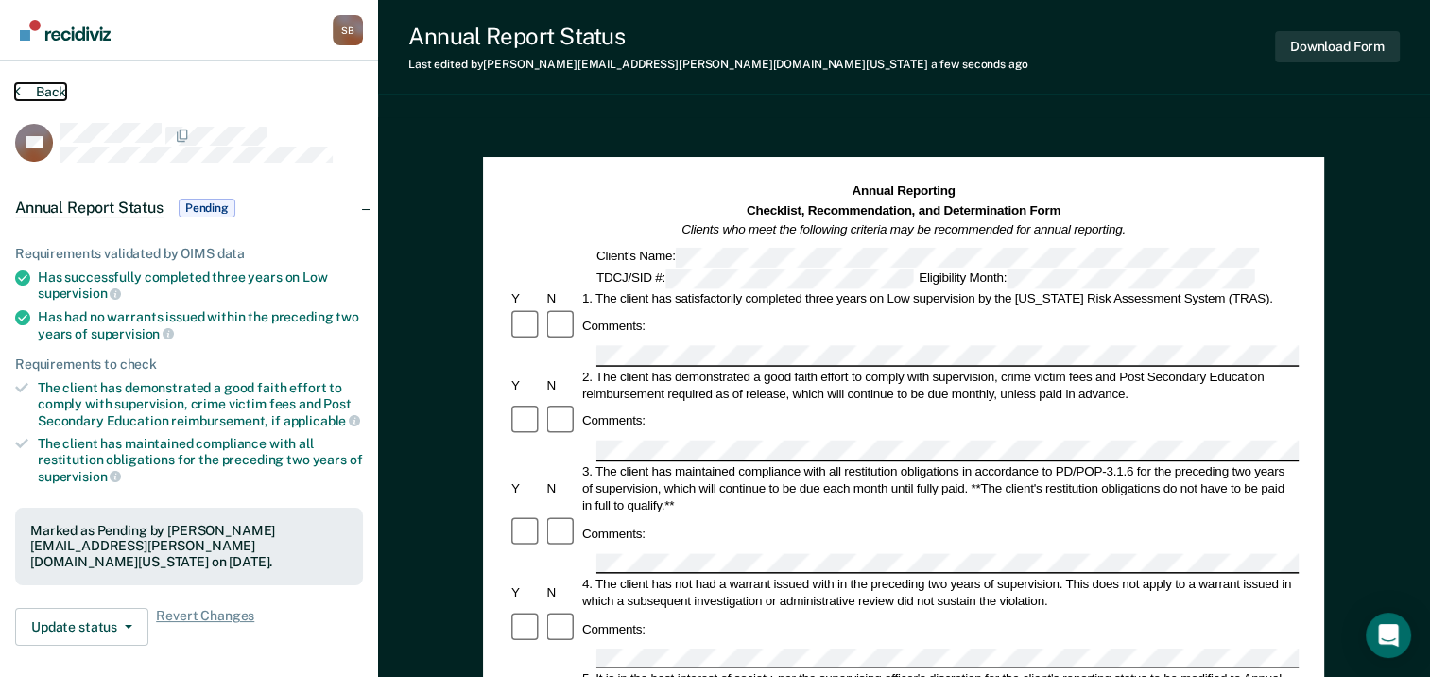
click at [27, 92] on button "Back" at bounding box center [40, 91] width 51 height 17
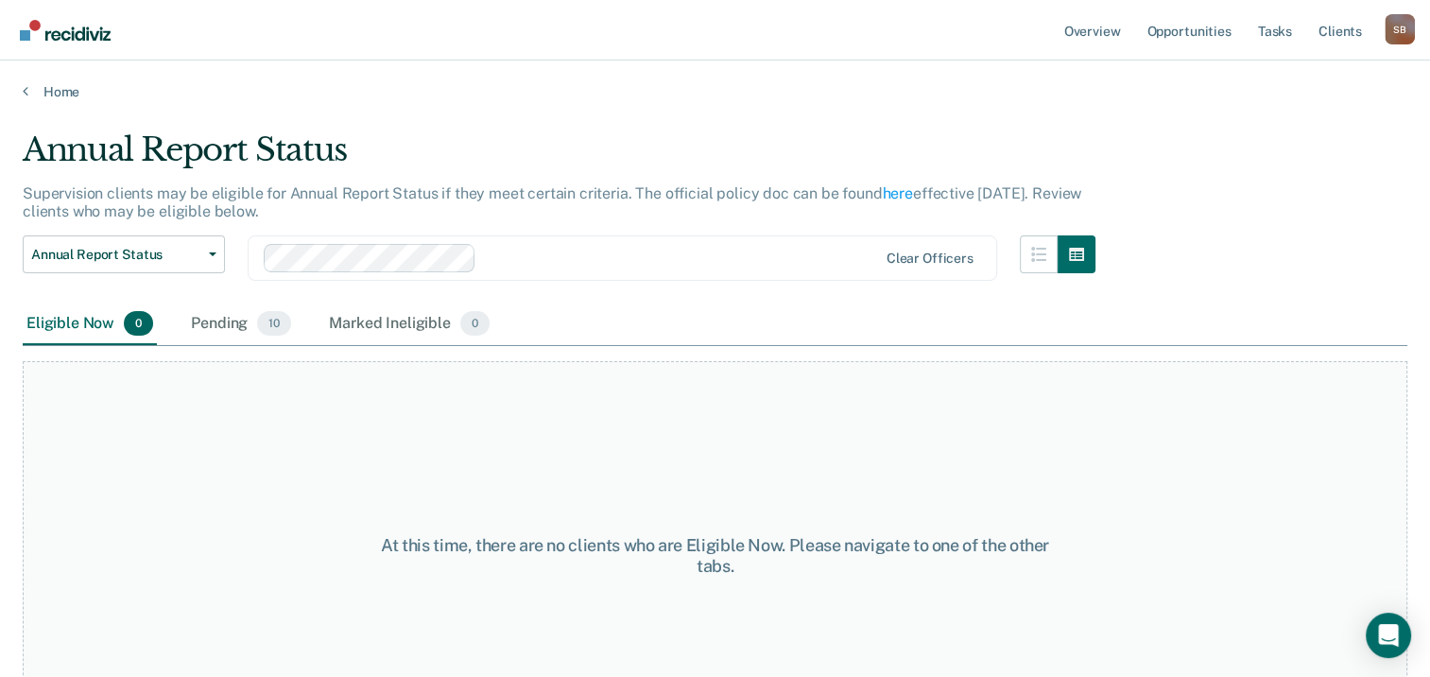
scroll to position [72, 0]
